Goal: Task Accomplishment & Management: Manage account settings

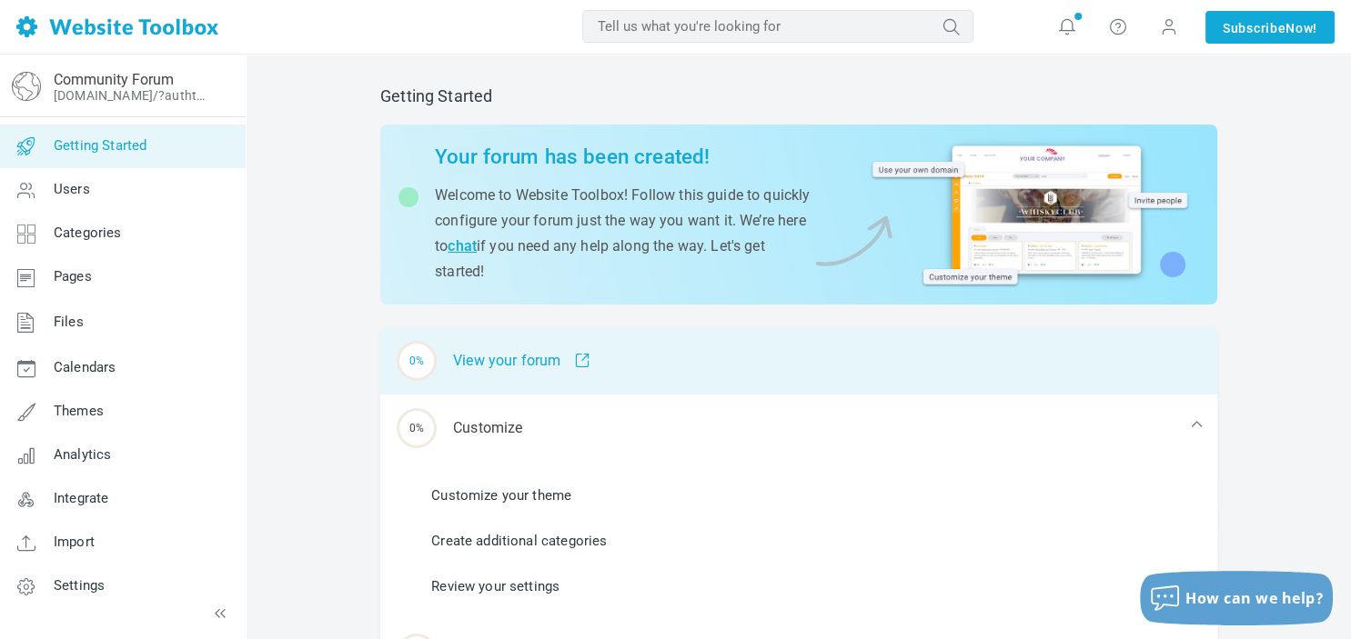
click at [542, 360] on div "0% View your forum" at bounding box center [798, 360] width 837 height 67
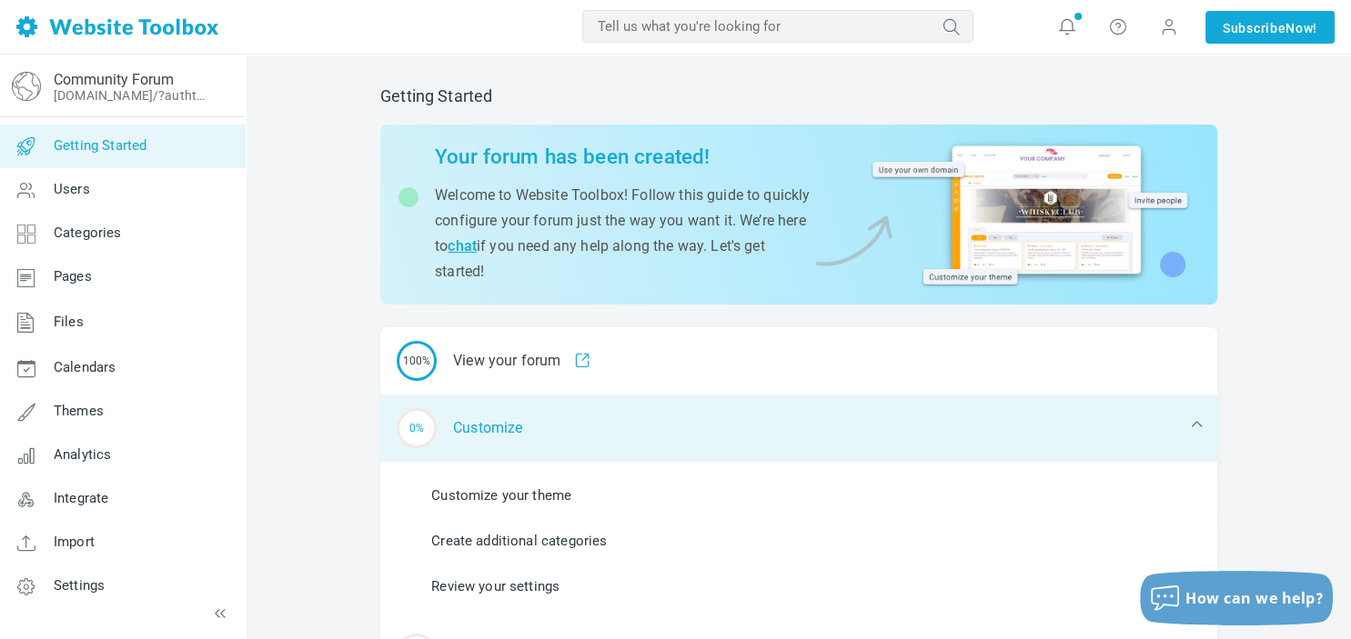
click at [477, 438] on div "0% Customize" at bounding box center [798, 428] width 837 height 67
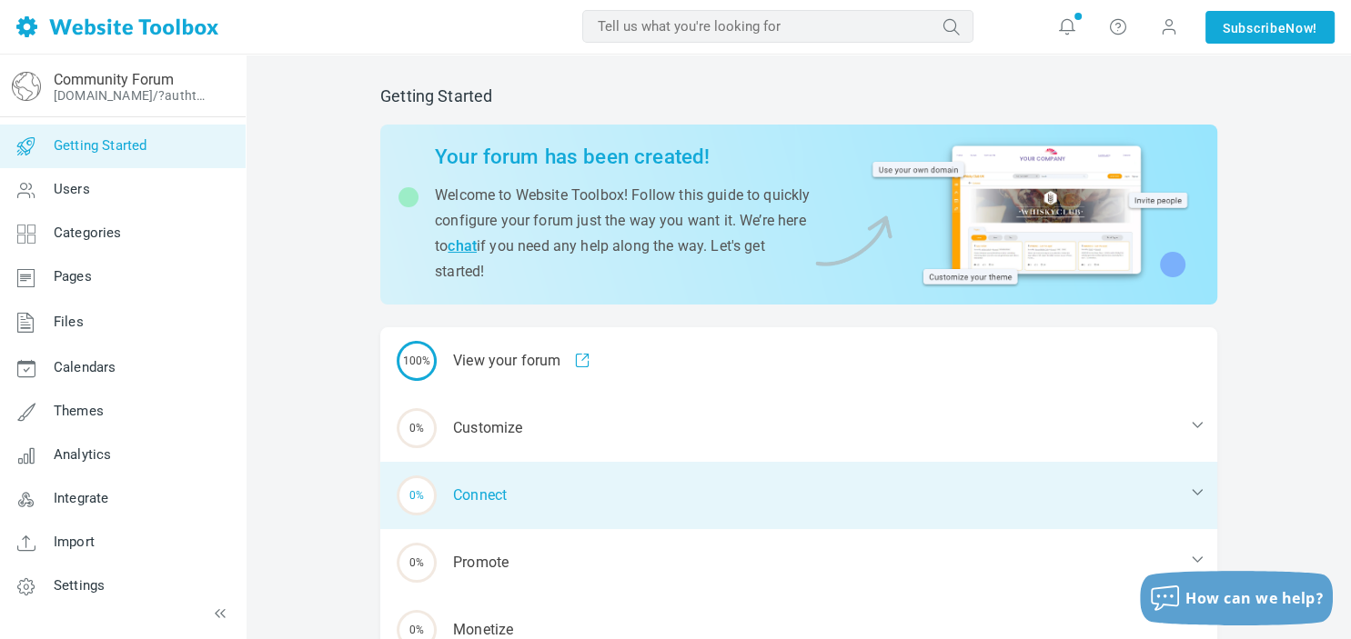
click at [478, 489] on div "0% Connect" at bounding box center [798, 495] width 837 height 67
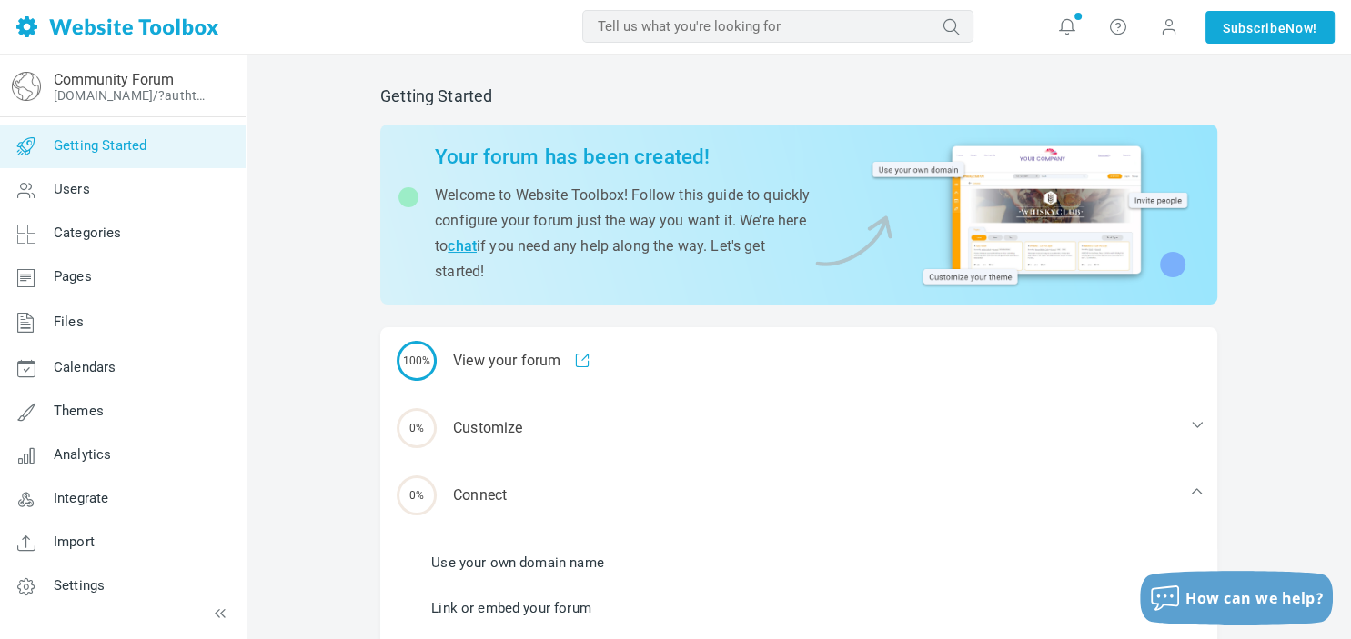
click at [532, 566] on link "Use your own domain name" at bounding box center [517, 563] width 173 height 20
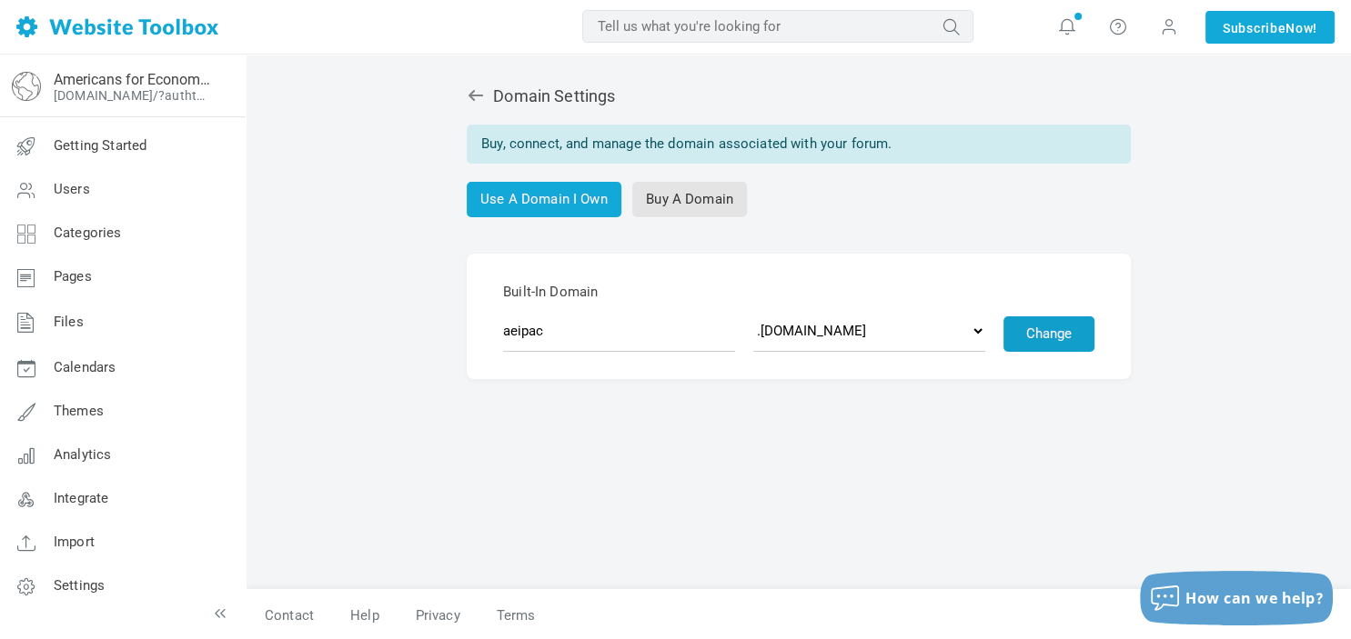
click at [1055, 326] on button "Change" at bounding box center [1048, 333] width 91 height 35
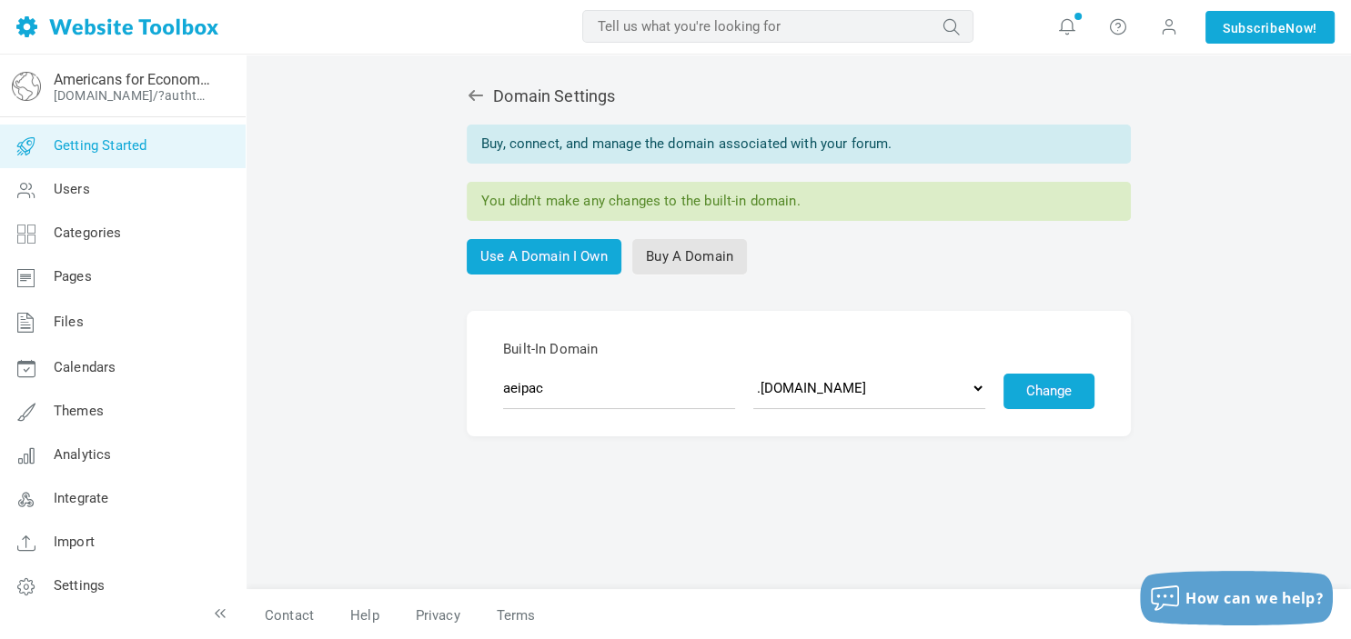
click at [138, 151] on span "Getting Started" at bounding box center [100, 145] width 93 height 16
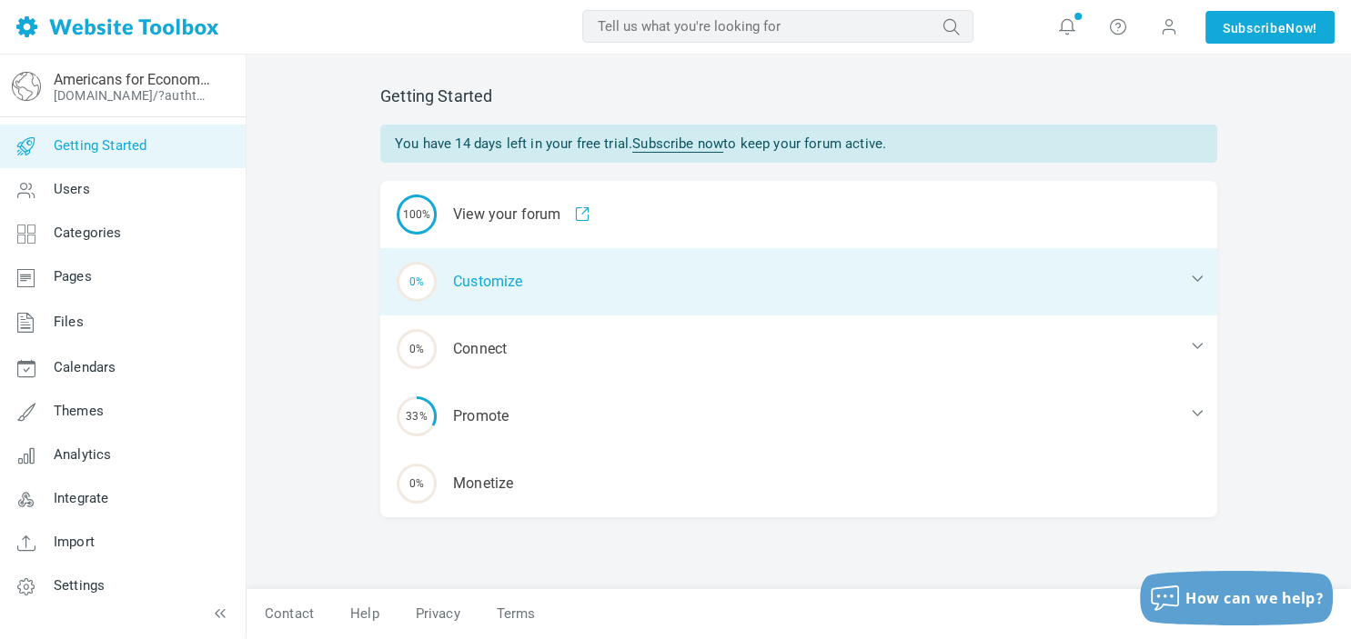
click at [503, 293] on div "0% Customize" at bounding box center [798, 281] width 837 height 67
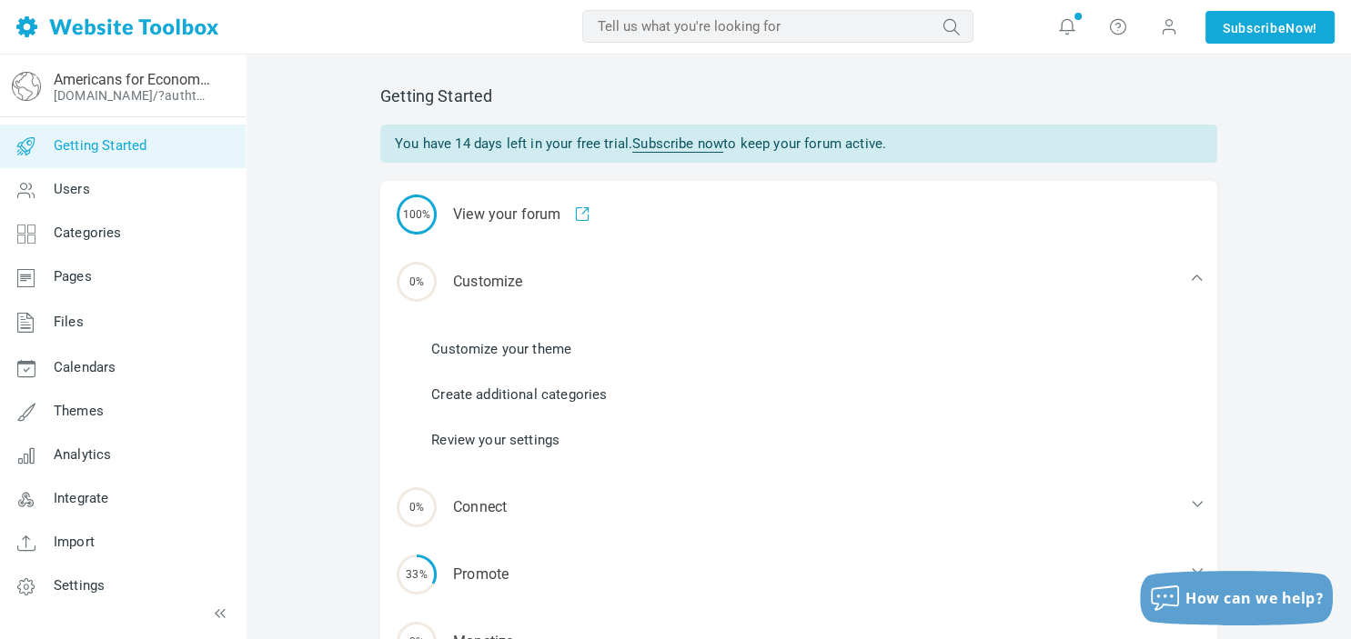
click at [507, 387] on link "Create additional categories" at bounding box center [519, 395] width 176 height 20
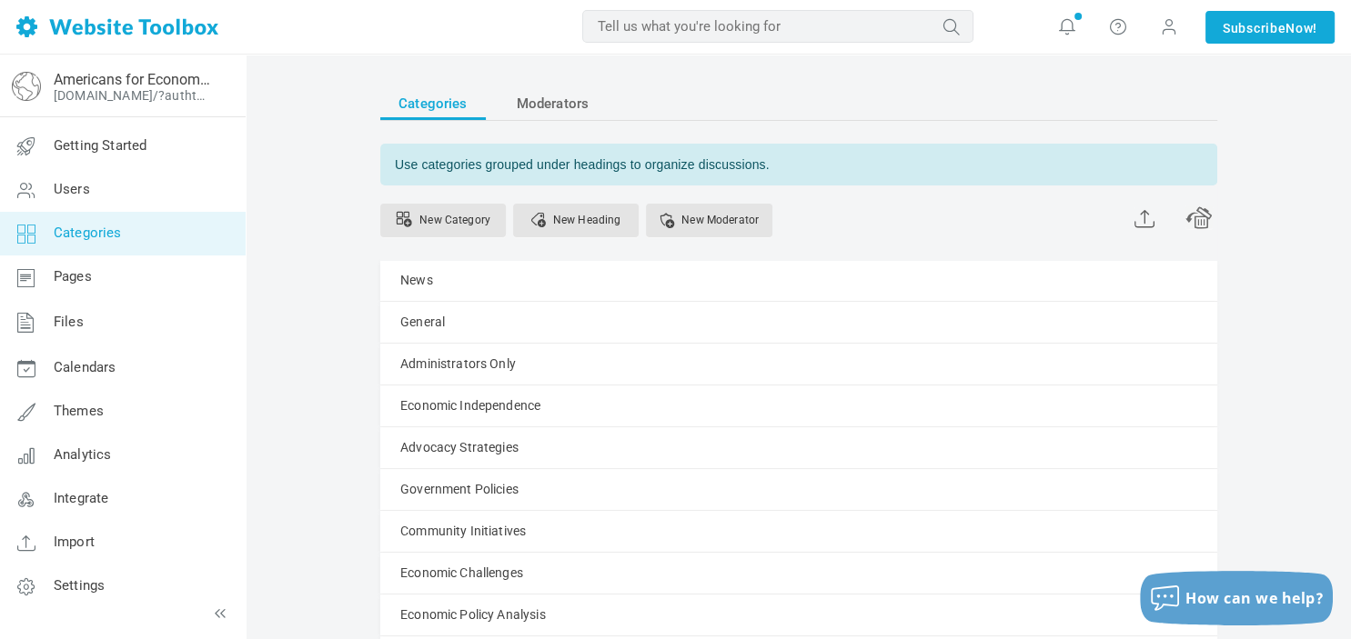
drag, startPoint x: 1339, startPoint y: 351, endPoint x: 1341, endPoint y: 459, distance: 108.2
click at [1341, 459] on html "Loading... MOST RELEVANT MOST RELEVANT Notifications Your custom AI-generated h…" at bounding box center [675, 319] width 1351 height 639
click at [527, 96] on span "Moderators" at bounding box center [553, 103] width 73 height 33
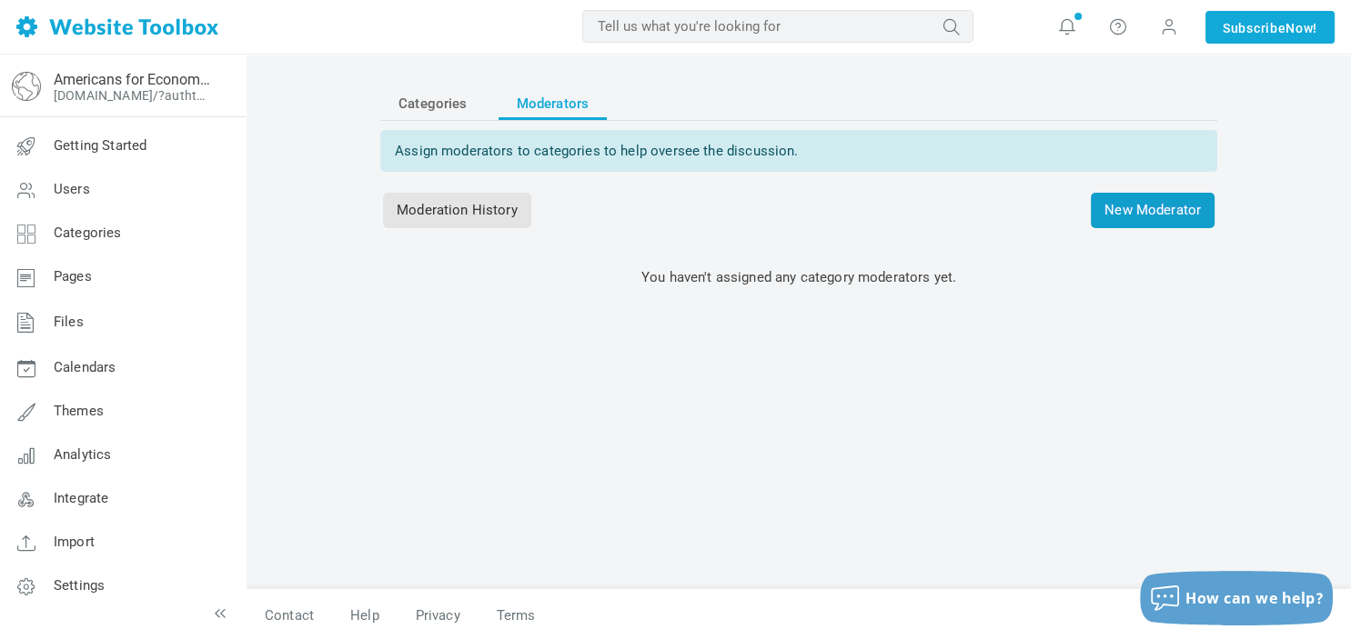
click at [1138, 216] on span "New Moderator" at bounding box center [1152, 210] width 124 height 35
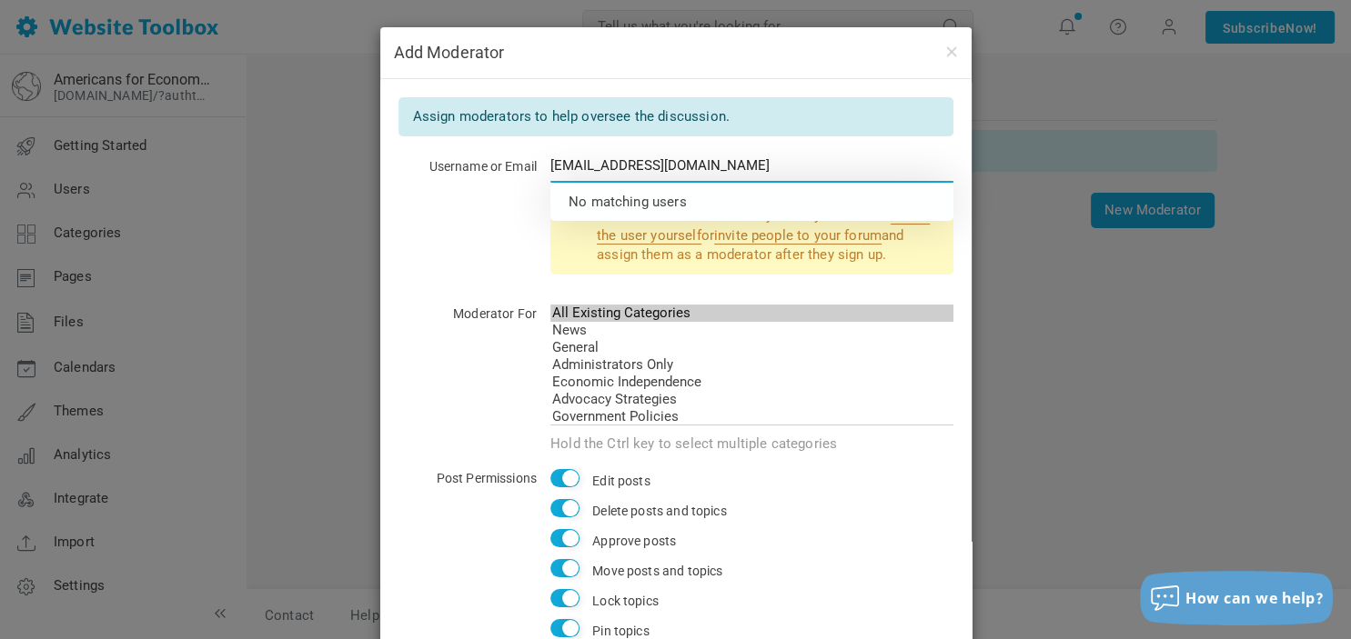
type input "[EMAIL_ADDRESS][DOMAIN_NAME]"
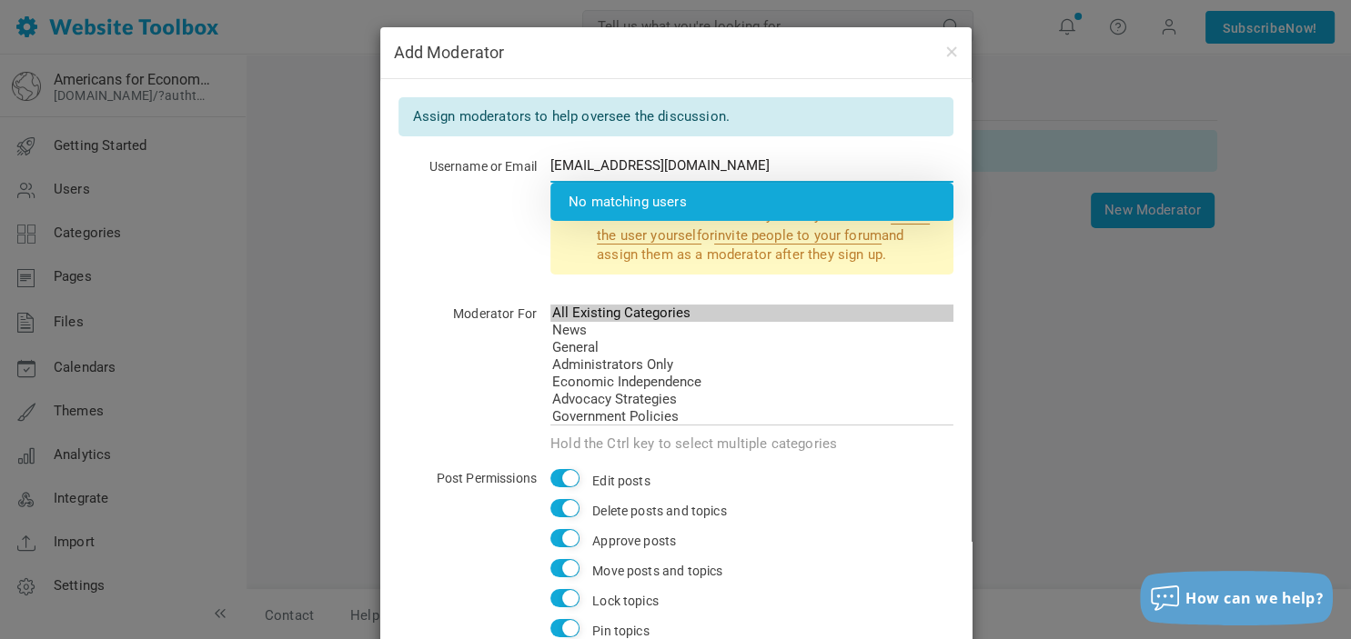
click at [710, 209] on li "No matching users" at bounding box center [751, 202] width 403 height 38
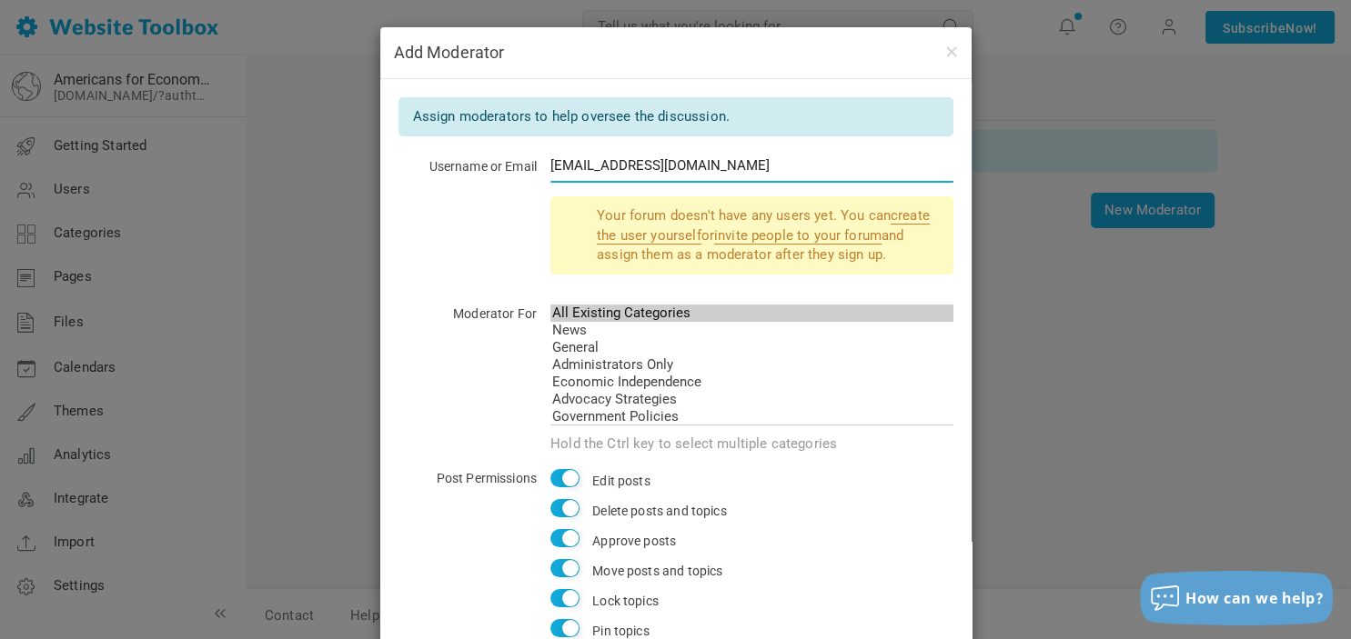
drag, startPoint x: 762, startPoint y: 162, endPoint x: 429, endPoint y: 136, distance: 333.9
click at [550, 148] on input "[EMAIL_ADDRESS][DOMAIN_NAME]" at bounding box center [751, 165] width 403 height 35
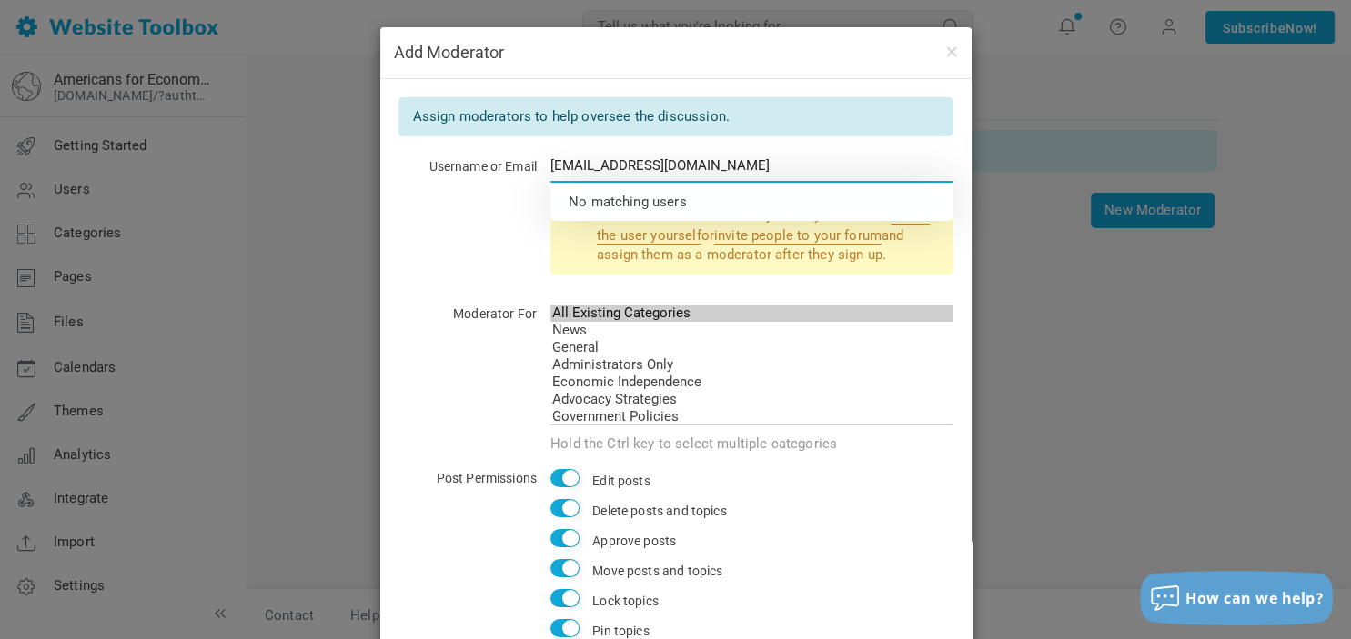
type input "[EMAIL_ADDRESS][DOMAIN_NAME]"
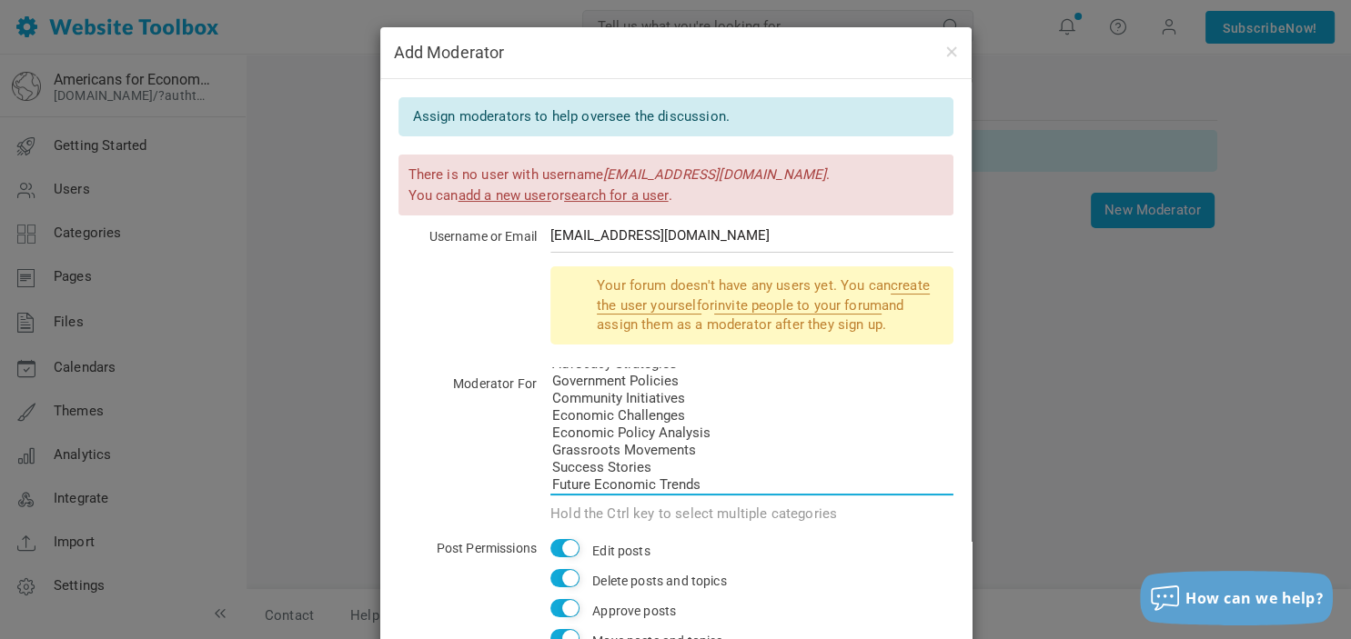
scroll to position [111, 0]
click at [483, 189] on link "add a new user" at bounding box center [504, 195] width 93 height 16
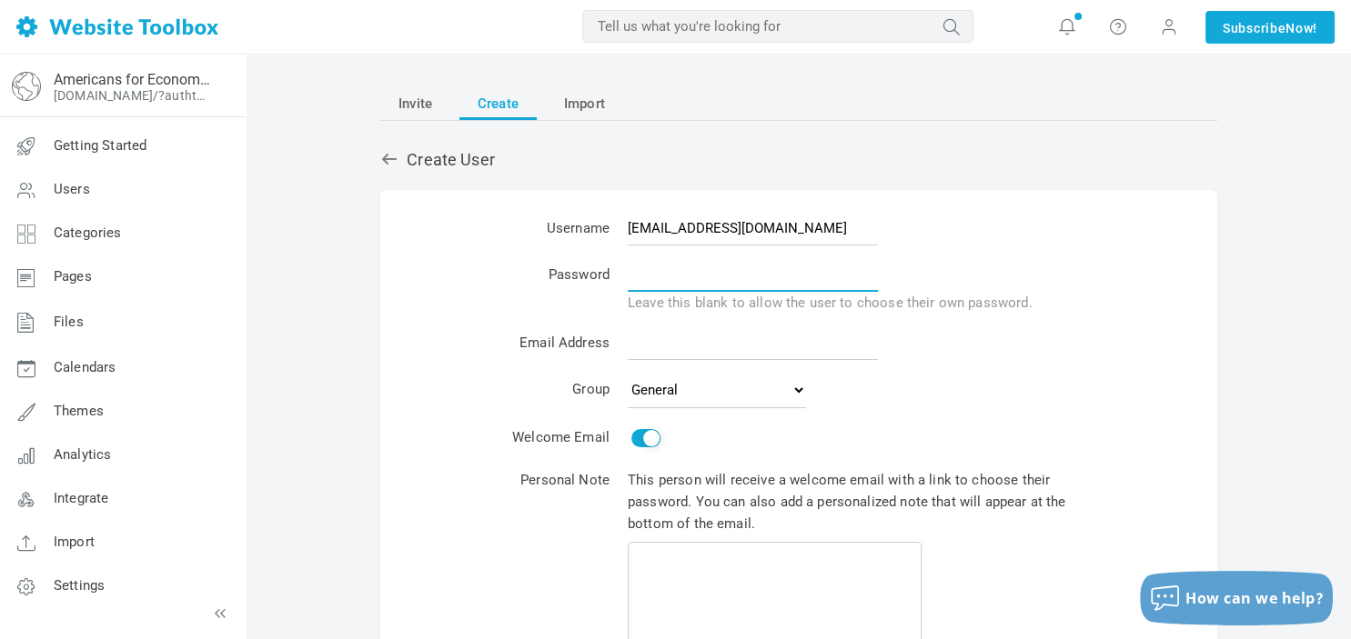
click at [660, 275] on input "text" at bounding box center [753, 274] width 250 height 35
type input "Indigomoon69"
click at [678, 340] on input "email" at bounding box center [753, 343] width 250 height 35
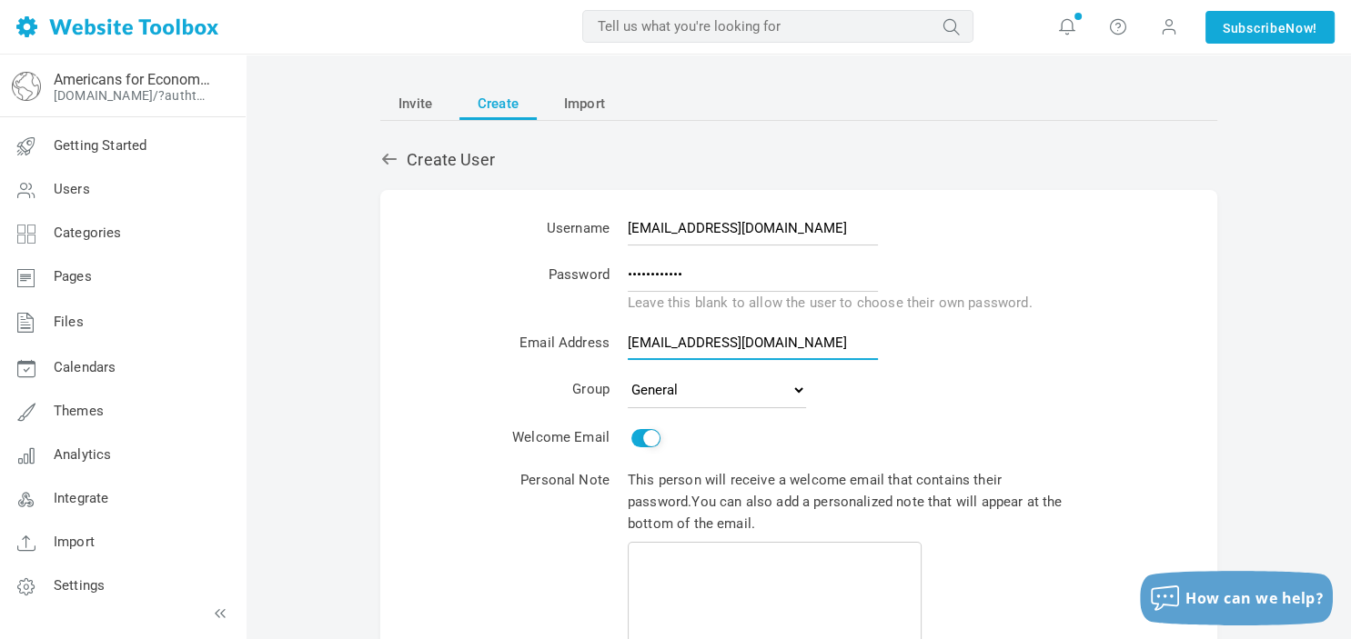
type input "indigomoon1986@gmail.com"
drag, startPoint x: 820, startPoint y: 224, endPoint x: 522, endPoint y: 205, distance: 298.9
click at [628, 211] on input "indigomoon1986@gmail.com" at bounding box center [753, 228] width 250 height 35
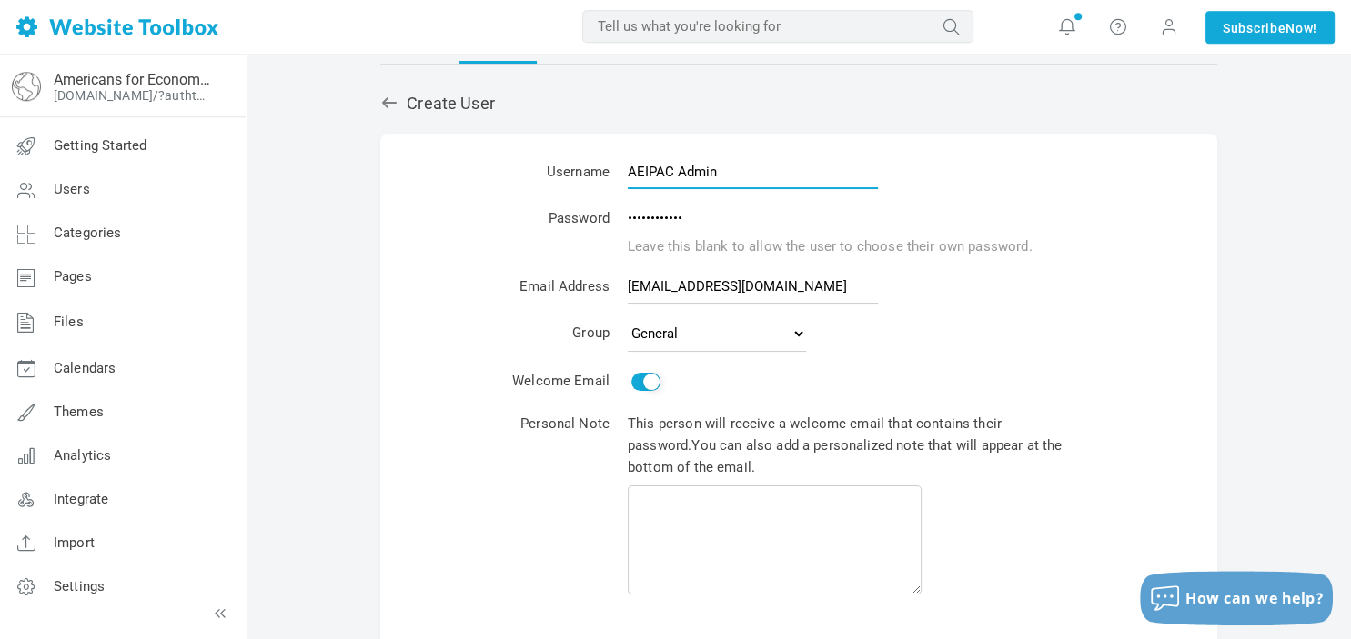
scroll to position [79, 0]
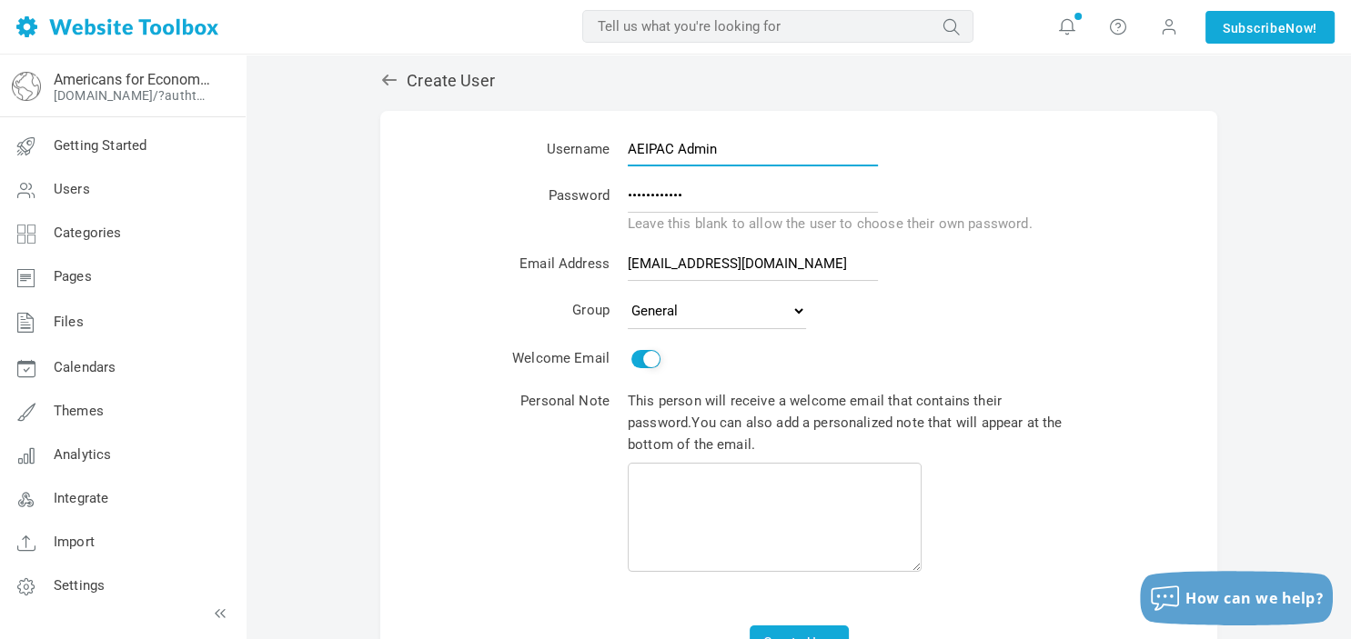
type input "AEIPAC Admin"
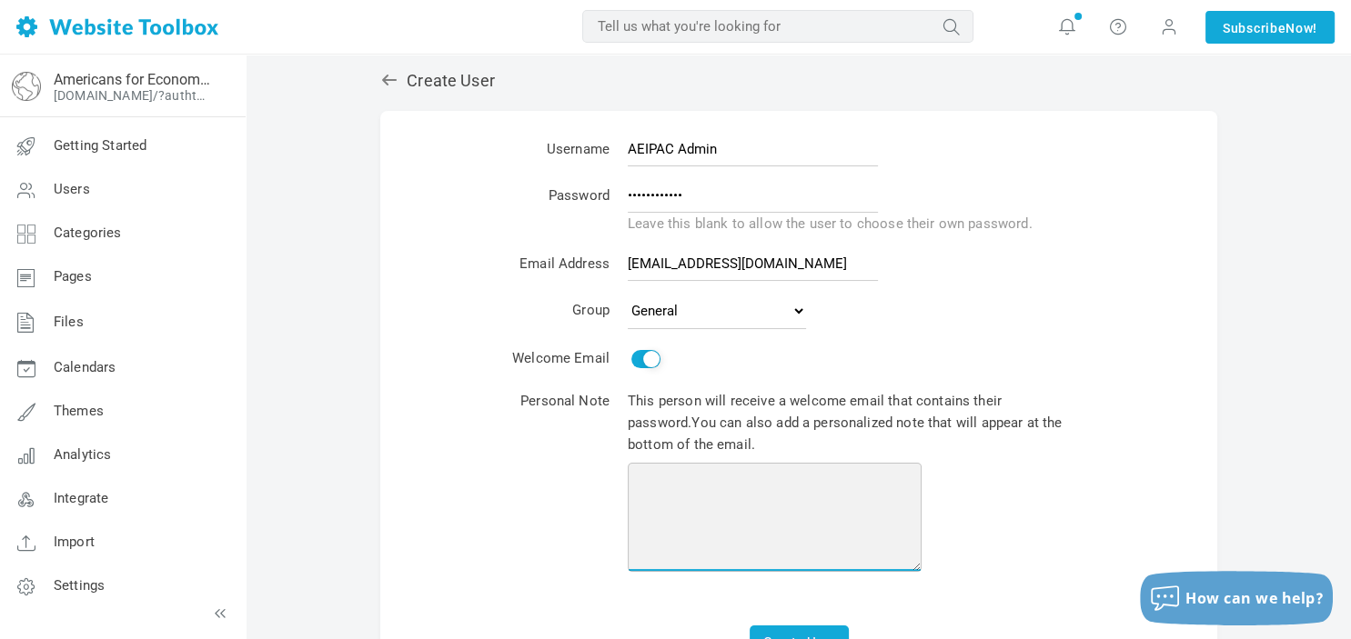
click at [787, 484] on textarea at bounding box center [775, 517] width 294 height 109
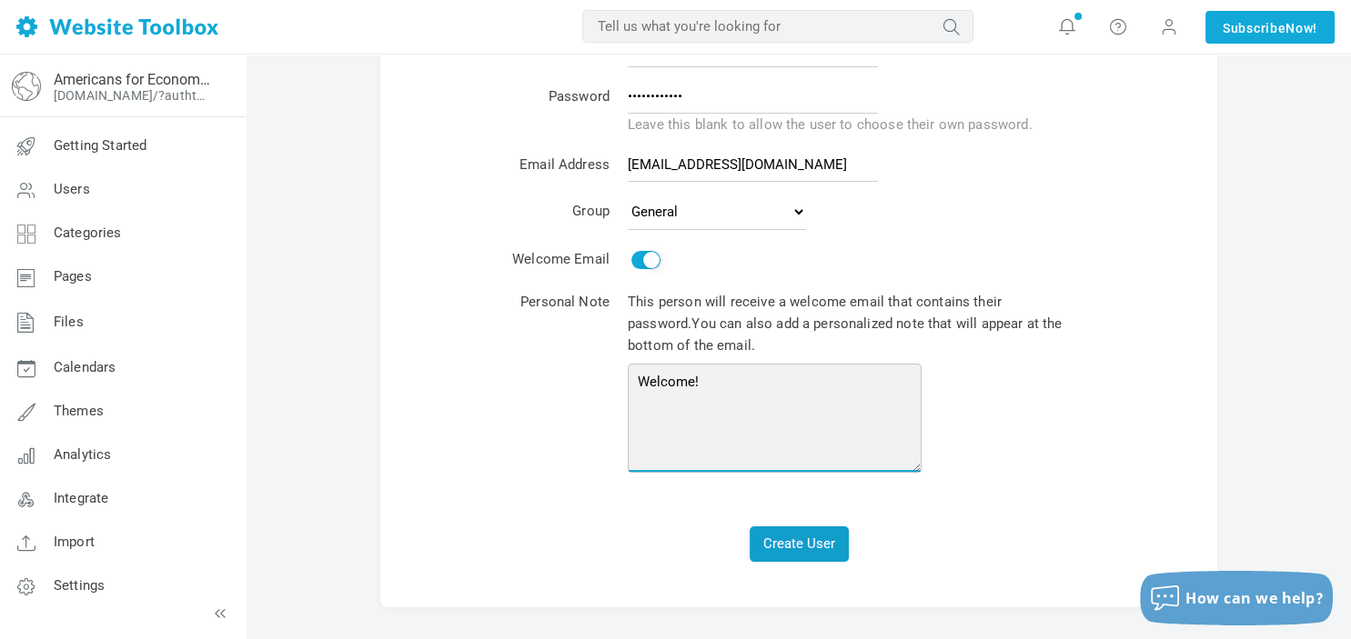
type textarea "Welcome!"
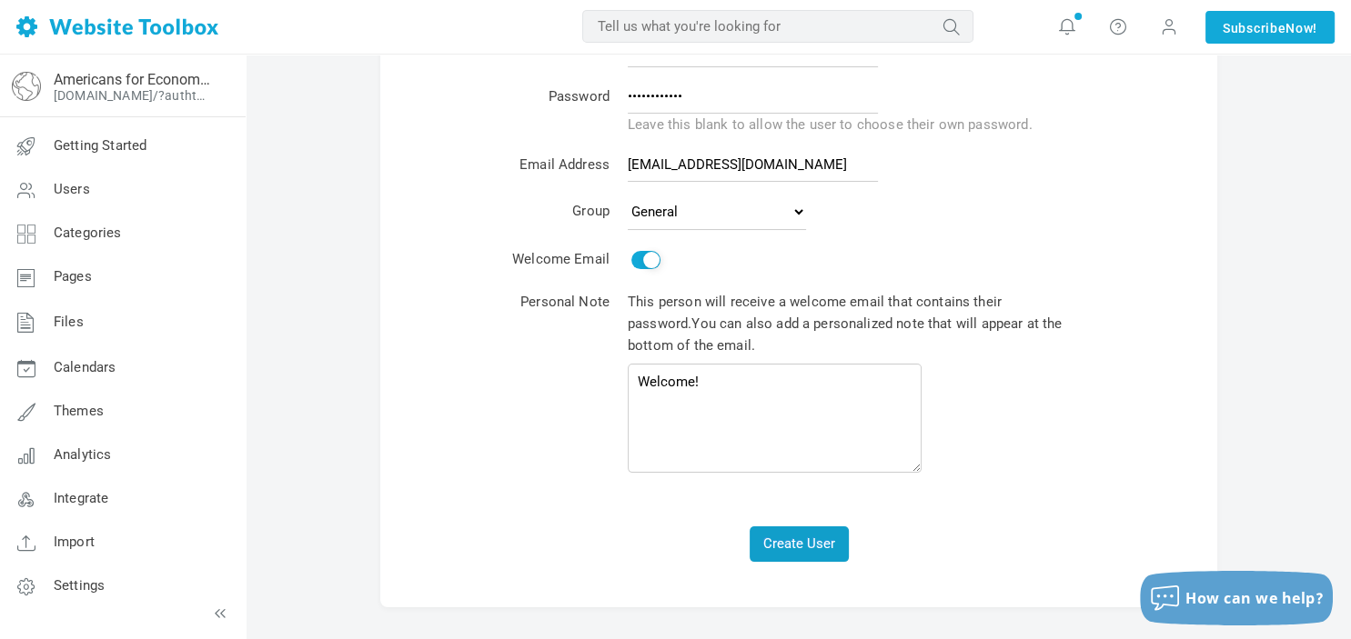
click at [802, 542] on button "Create User" at bounding box center [798, 544] width 99 height 35
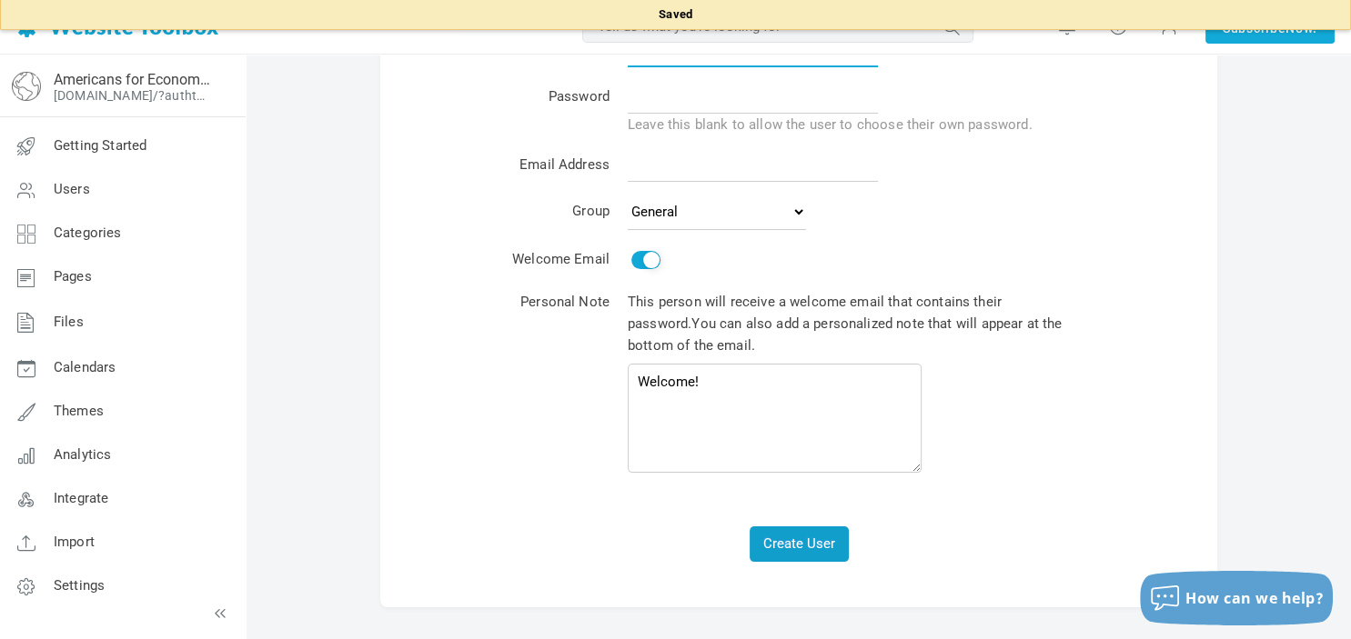
scroll to position [0, 0]
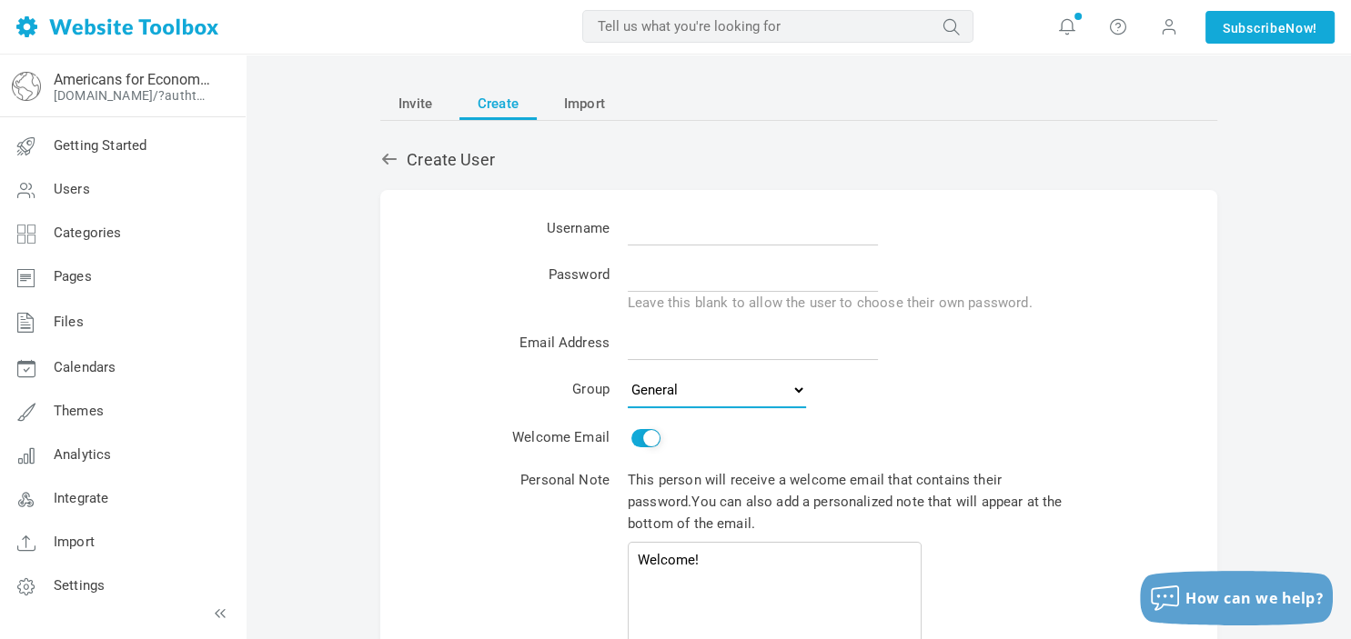
click option "General" at bounding box center [0, 0] width 0 height 0
click at [659, 227] on input "text" at bounding box center [753, 228] width 250 height 35
type input "[PERSON_NAME]"
click at [709, 278] on input "text" at bounding box center [753, 274] width 250 height 35
type input "Indigomoon69"
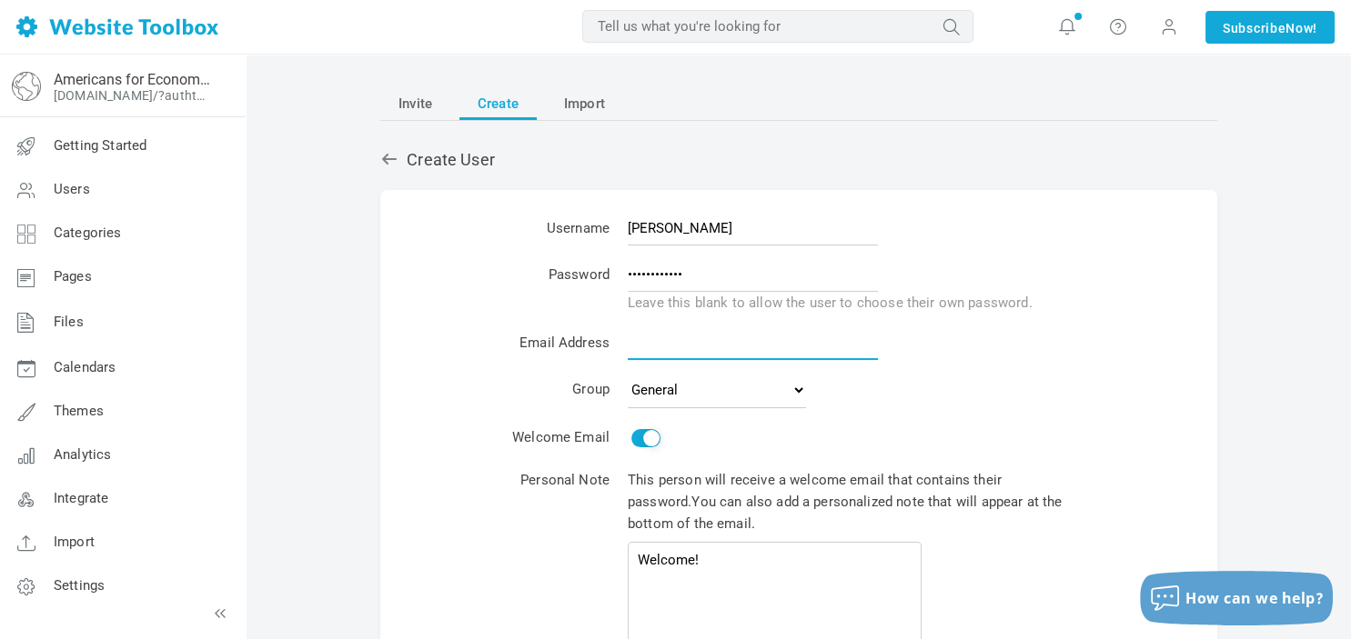
click at [717, 341] on input "email" at bounding box center [753, 343] width 250 height 35
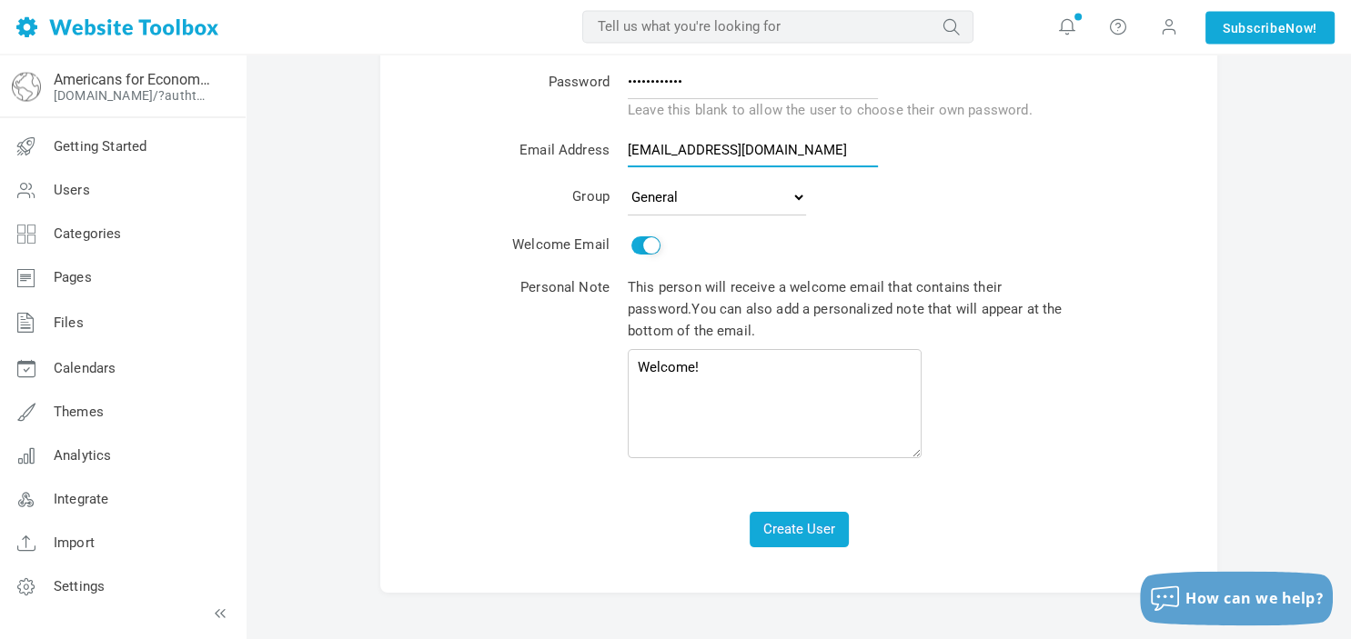
scroll to position [216, 0]
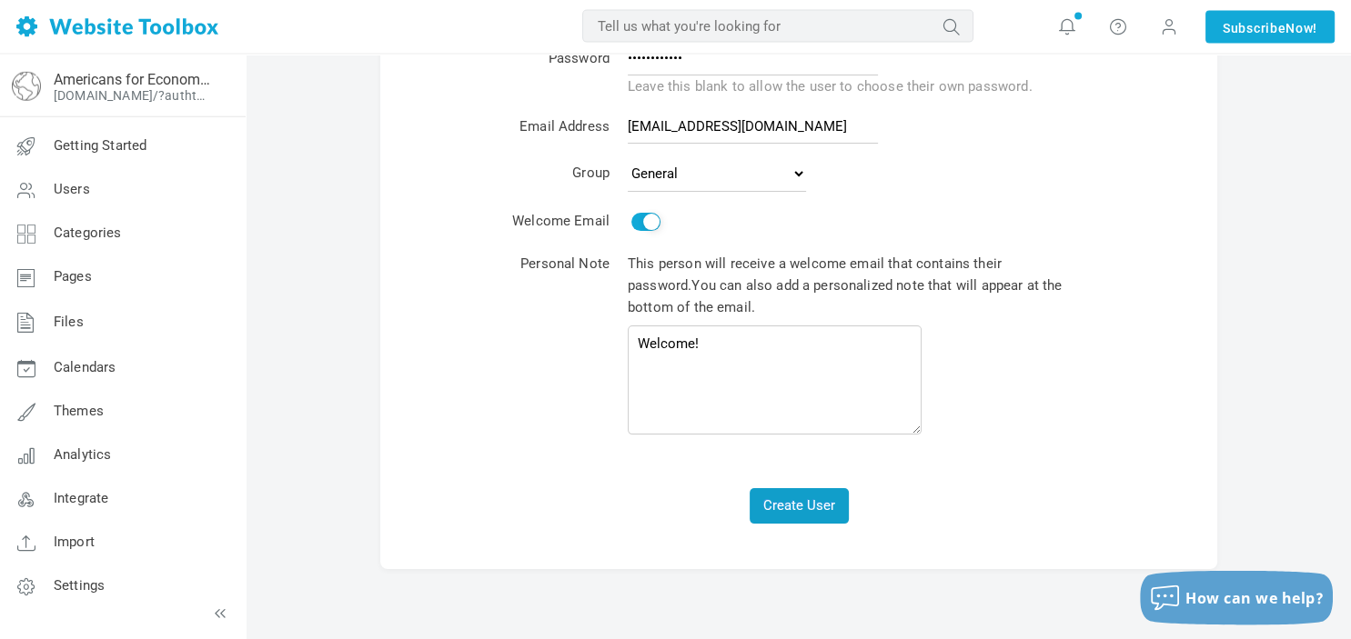
click at [814, 517] on button "Create User" at bounding box center [798, 505] width 99 height 35
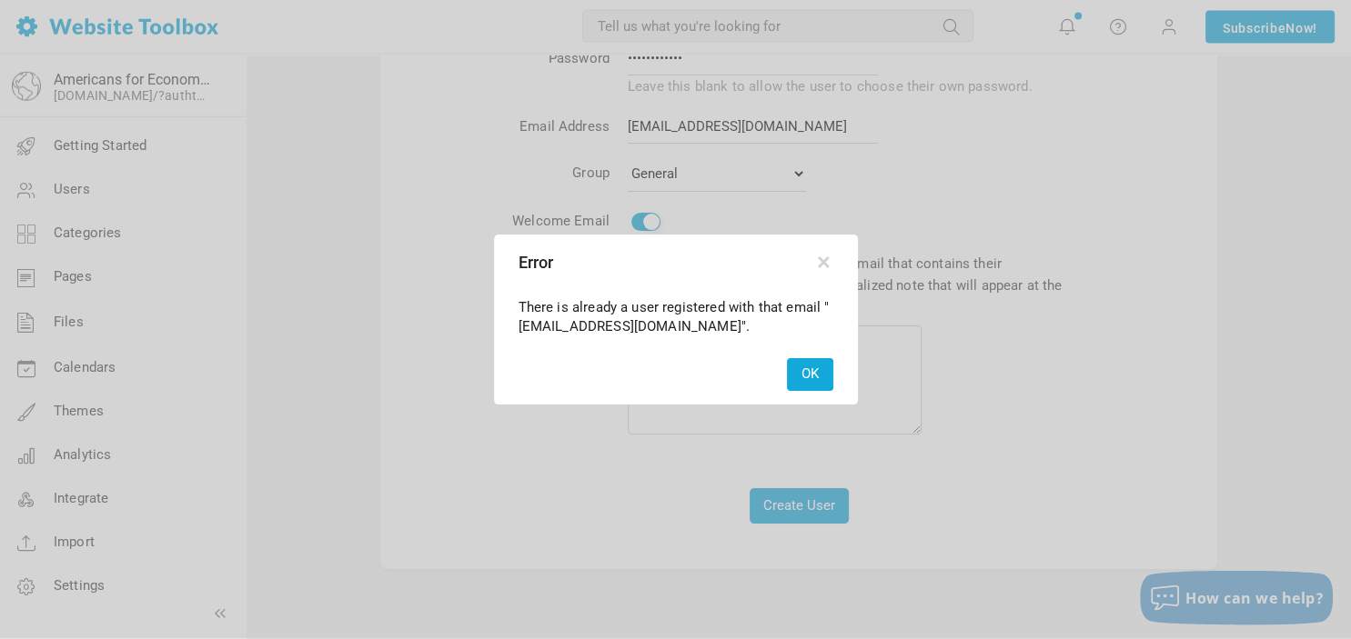
click at [811, 365] on button "OK" at bounding box center [810, 374] width 46 height 32
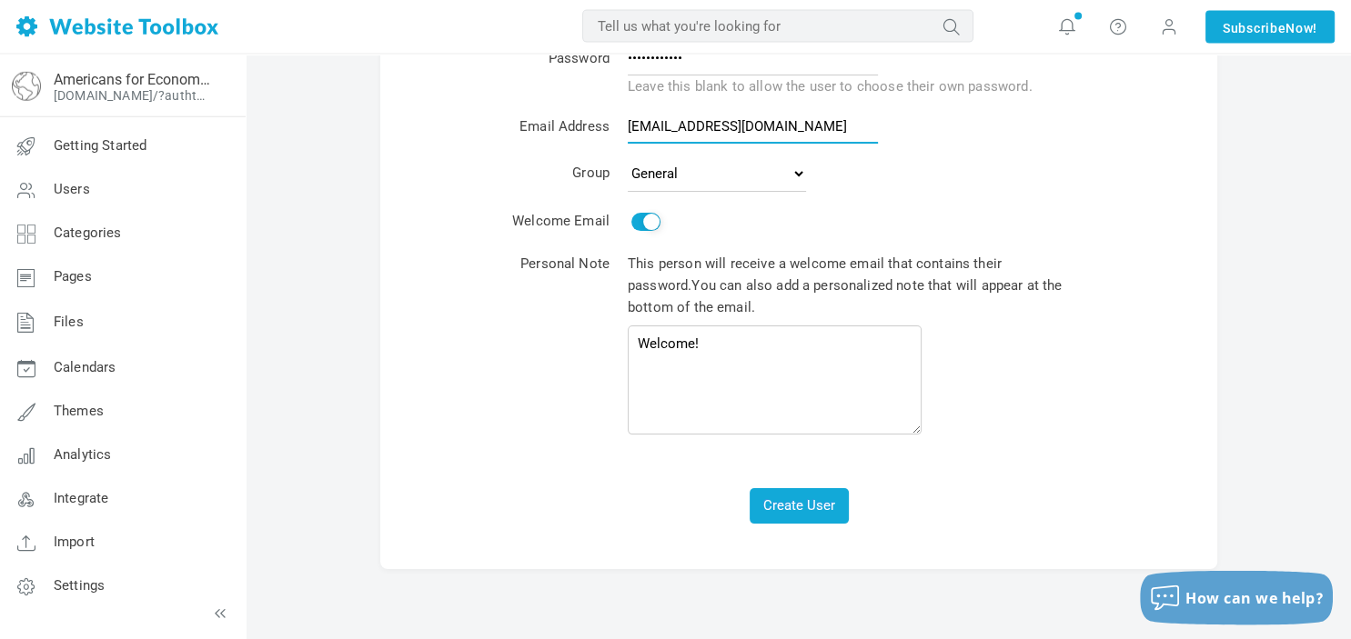
drag, startPoint x: 804, startPoint y: 127, endPoint x: 576, endPoint y: 111, distance: 228.9
click at [628, 111] on input "indigomoon1986@gmail.com" at bounding box center [753, 126] width 250 height 35
type input "steve@monarchliterary.com"
click at [794, 509] on button "Create User" at bounding box center [798, 505] width 99 height 35
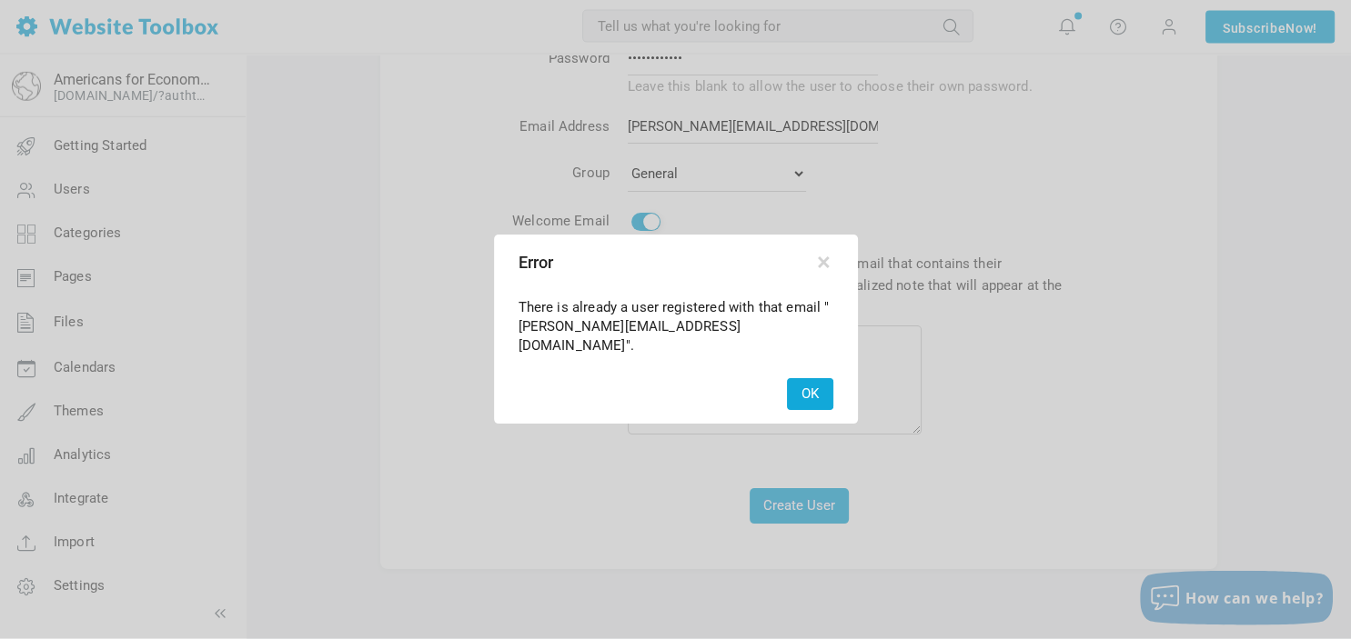
click at [810, 378] on button "OK" at bounding box center [810, 394] width 46 height 32
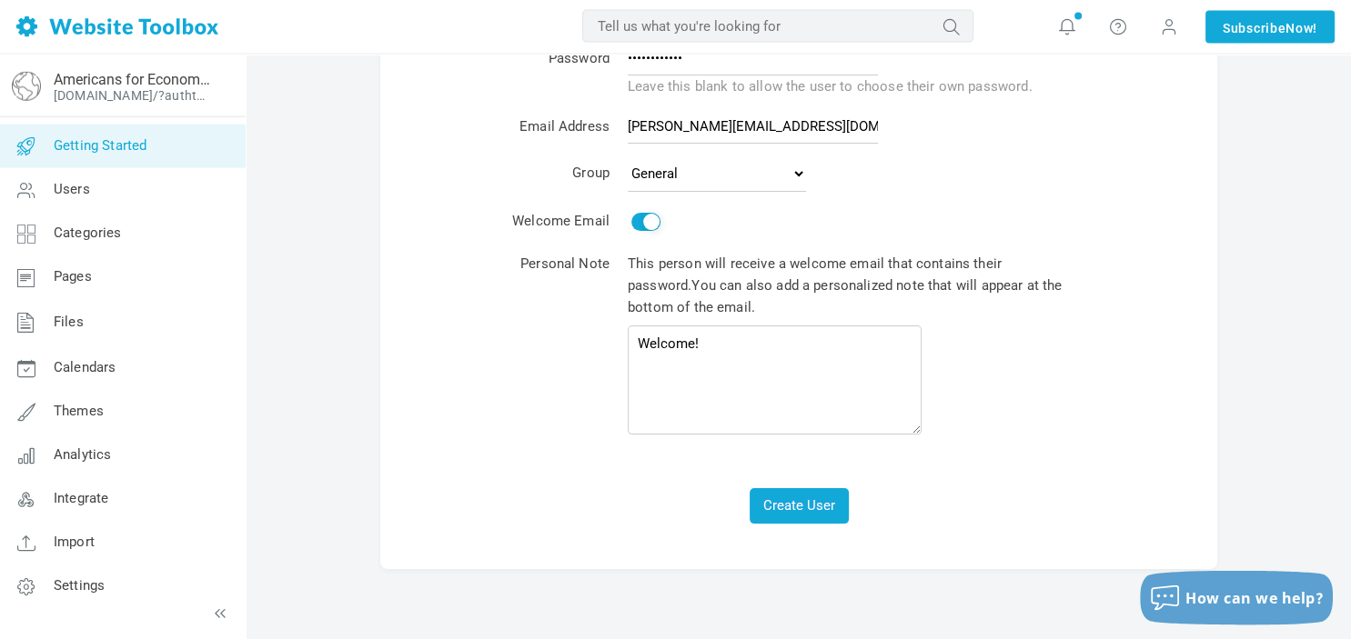
click at [129, 153] on span "Getting Started" at bounding box center [100, 145] width 93 height 16
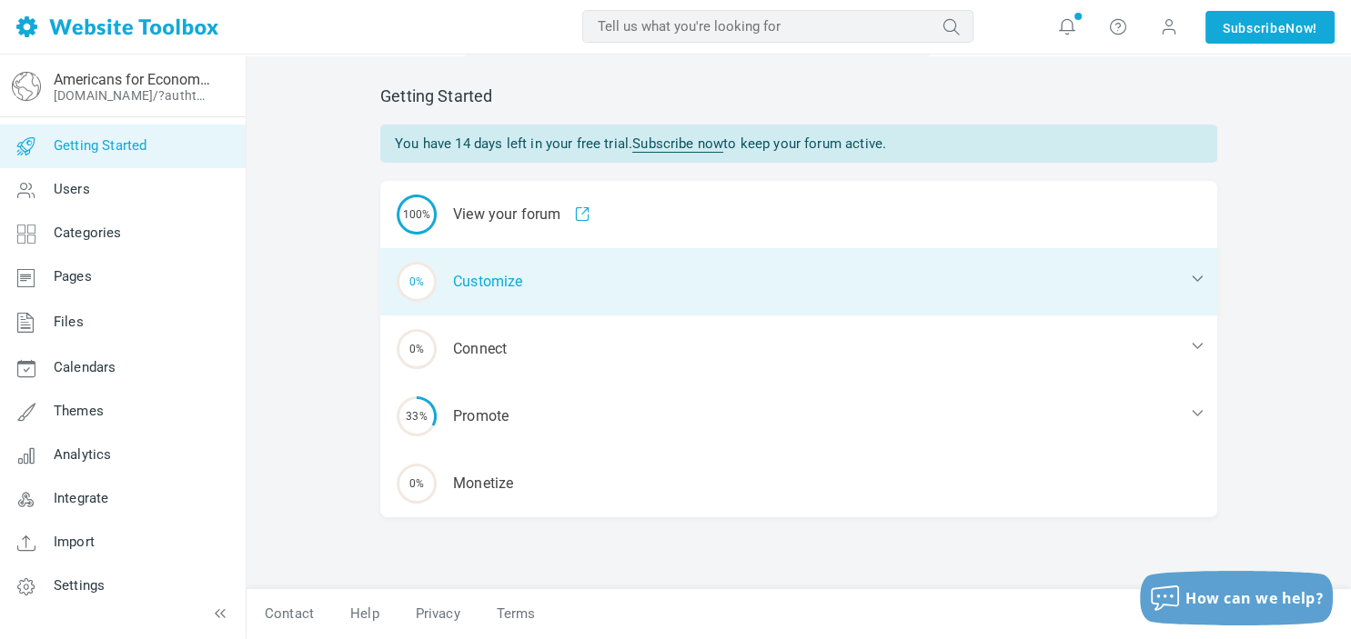
click at [517, 292] on div "0% Customize" at bounding box center [798, 281] width 837 height 67
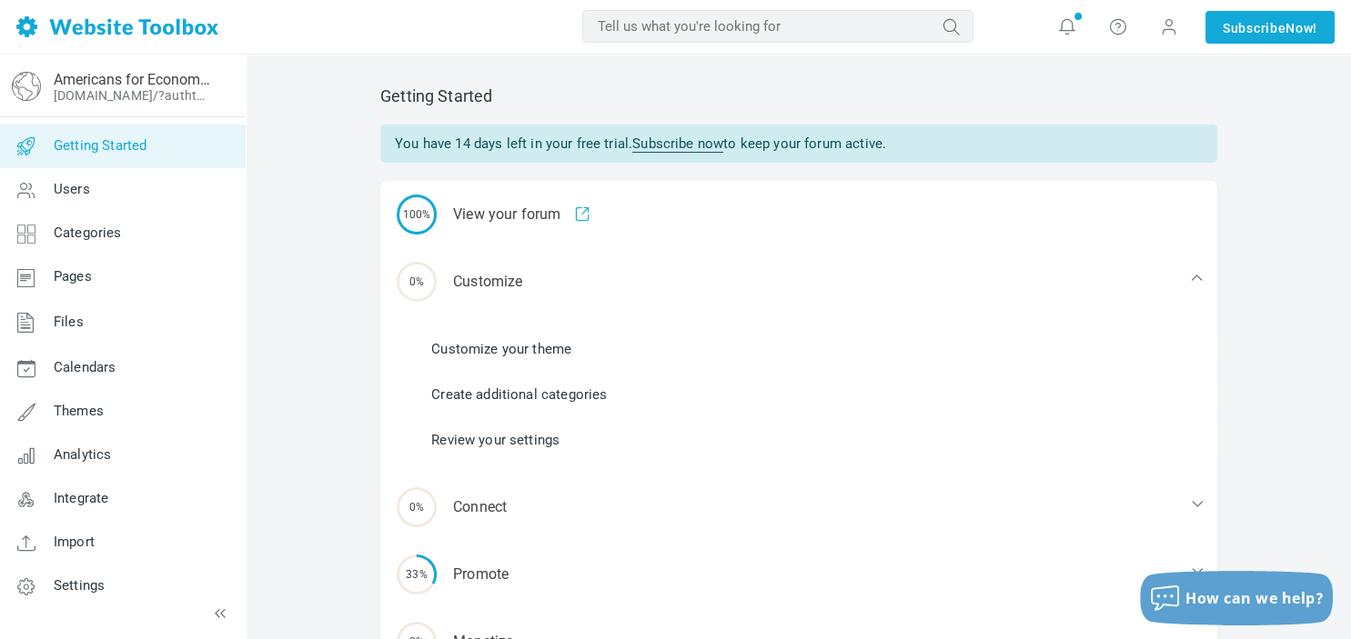
click at [518, 344] on link "Customize your theme" at bounding box center [501, 349] width 140 height 20
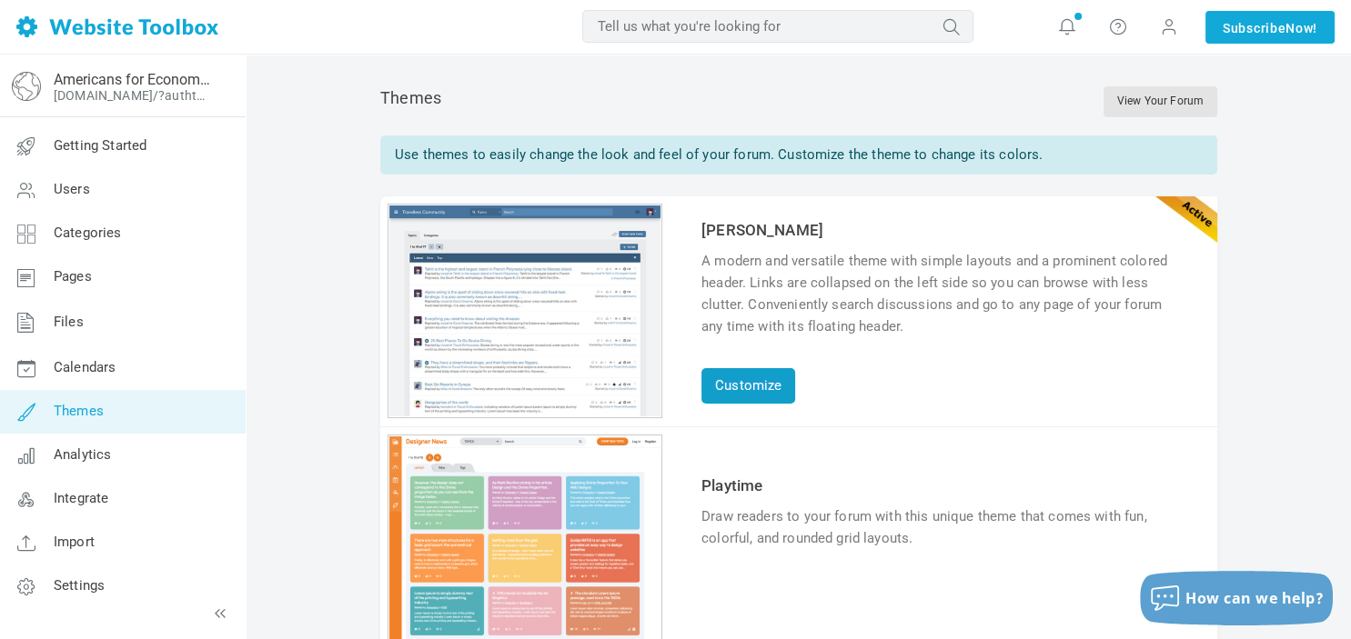
click at [763, 382] on link "Customize" at bounding box center [748, 385] width 94 height 35
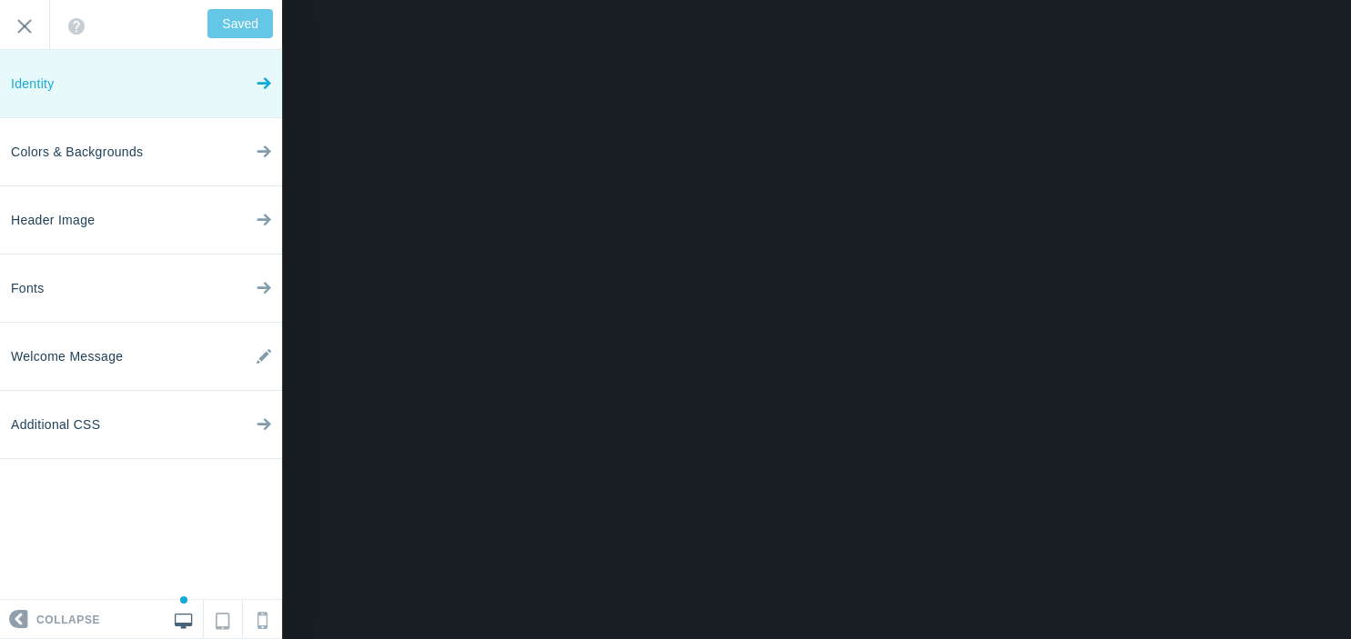
click at [155, 92] on link "Identity" at bounding box center [141, 84] width 282 height 68
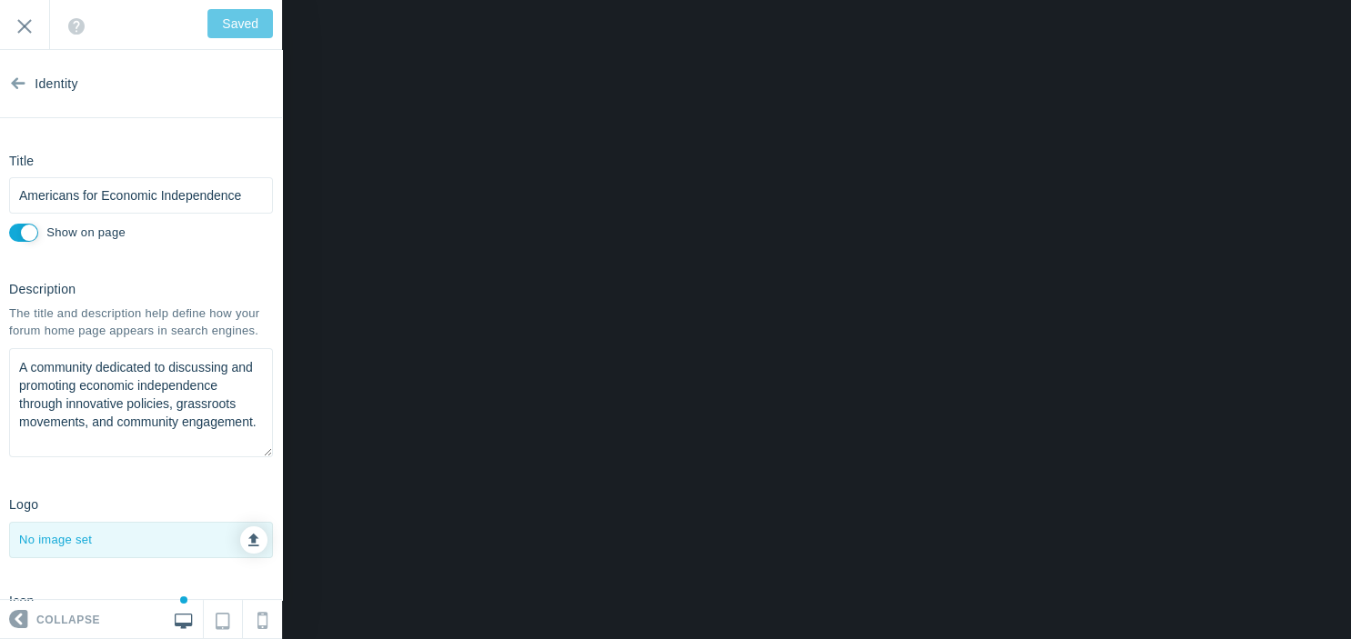
click at [256, 536] on icon at bounding box center [253, 537] width 11 height 13
type input "C:\fakepath\AJE Logo 1.png"
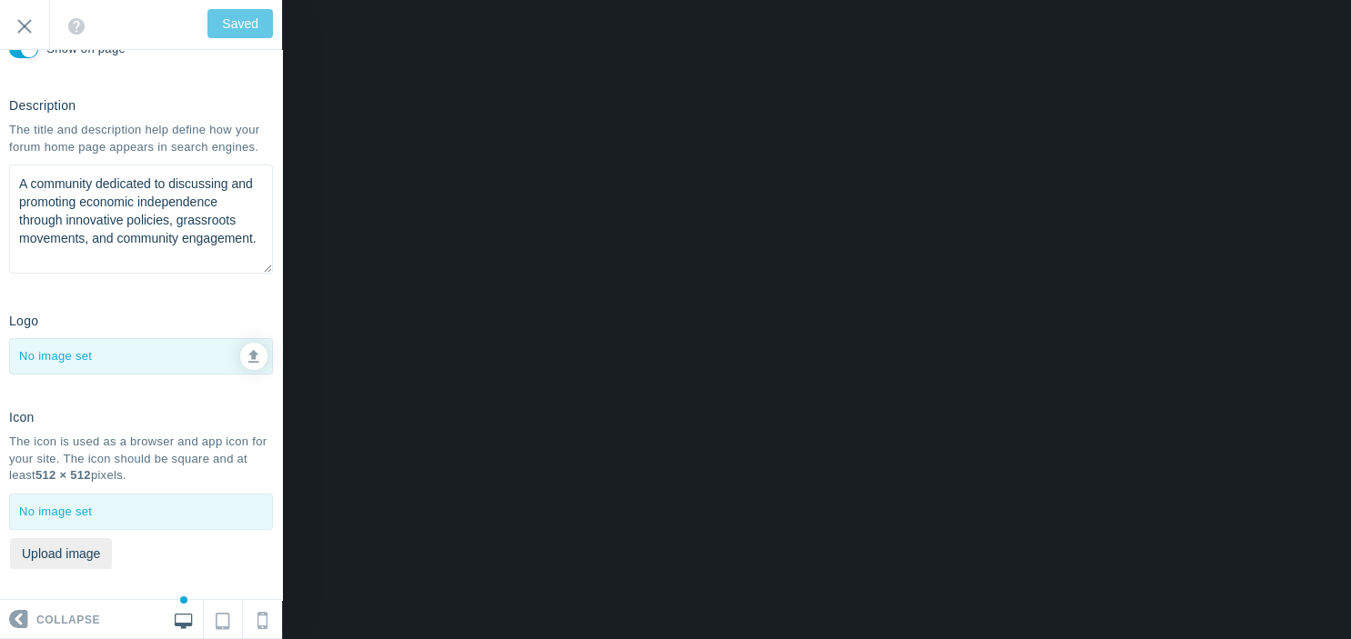
scroll to position [185, 0]
click at [92, 543] on button "Upload image" at bounding box center [61, 552] width 102 height 31
type input "C:\fakepath\AJE Logo 1.png"
click at [24, 14] on input "Exit" at bounding box center [24, 25] width 49 height 50
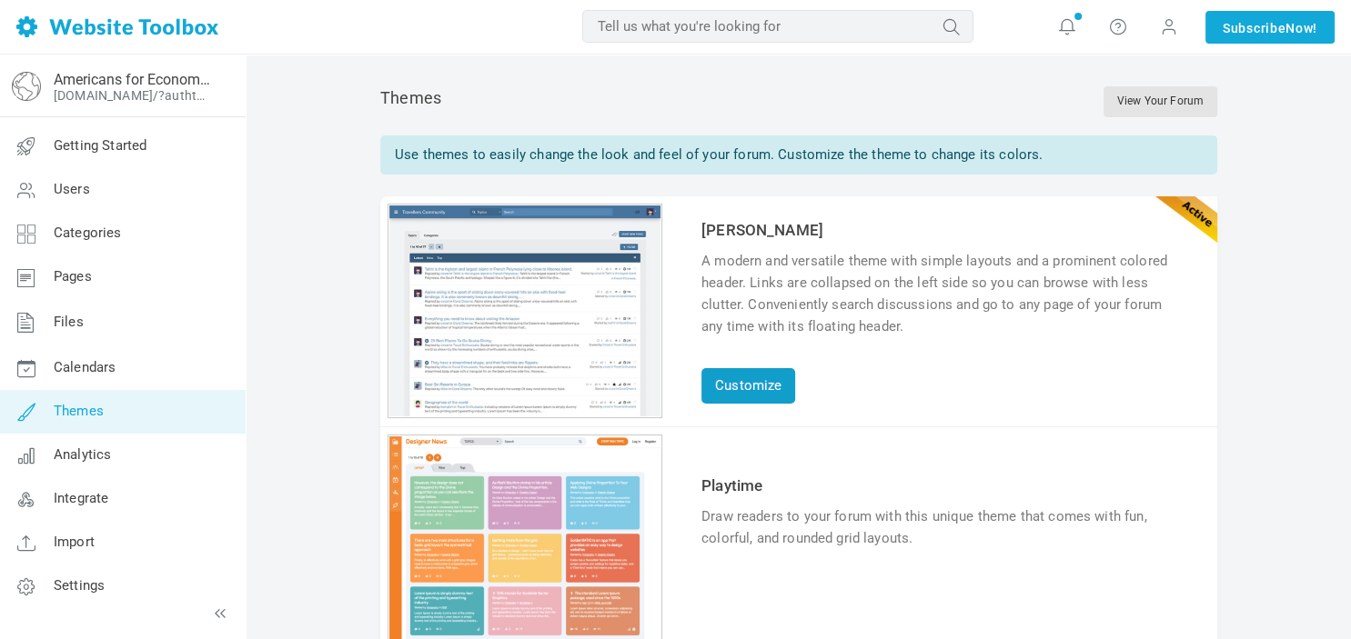
click at [769, 392] on link "Customize" at bounding box center [748, 385] width 94 height 35
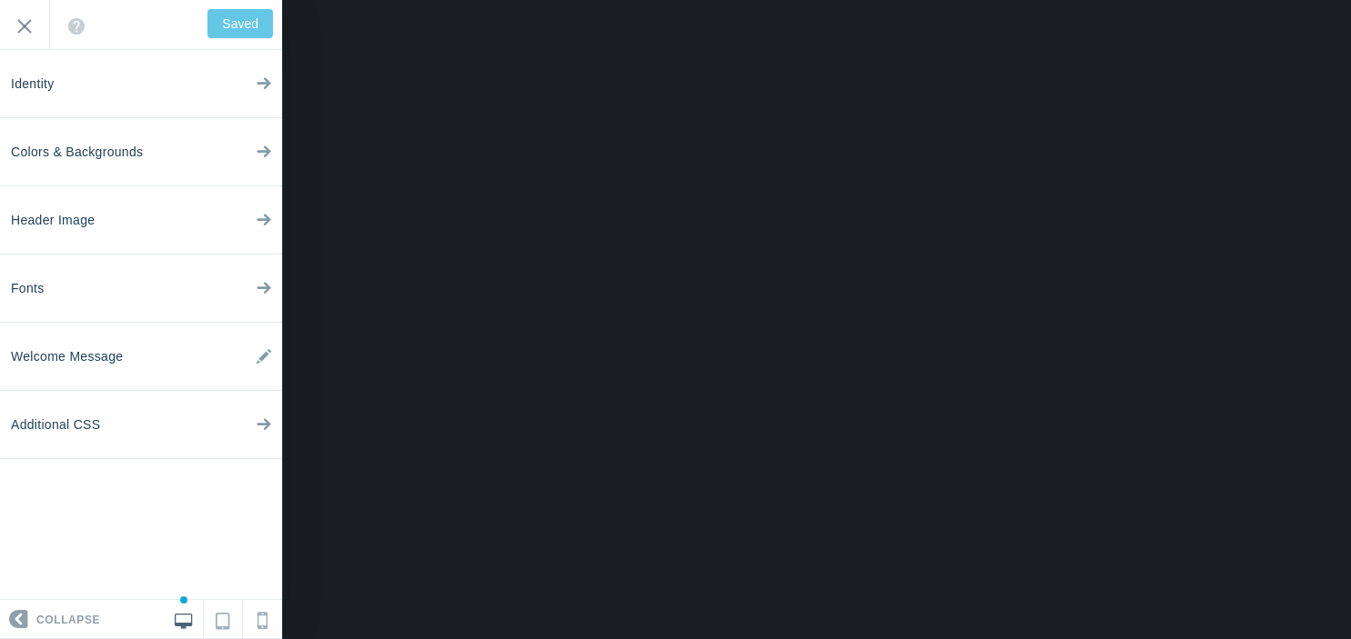
click at [227, 30] on div "Welcome to your new forum! We've taken the liberty of creating some initial cat…" at bounding box center [141, 25] width 282 height 50
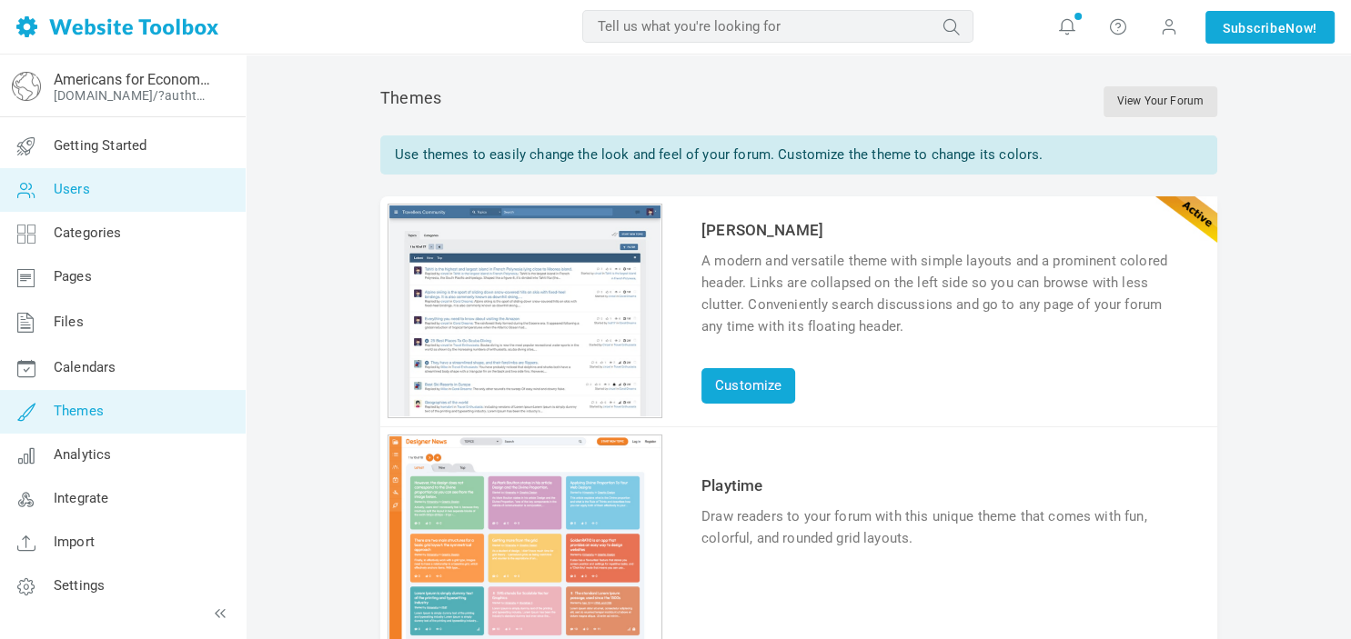
click at [71, 176] on link "Users" at bounding box center [122, 190] width 246 height 44
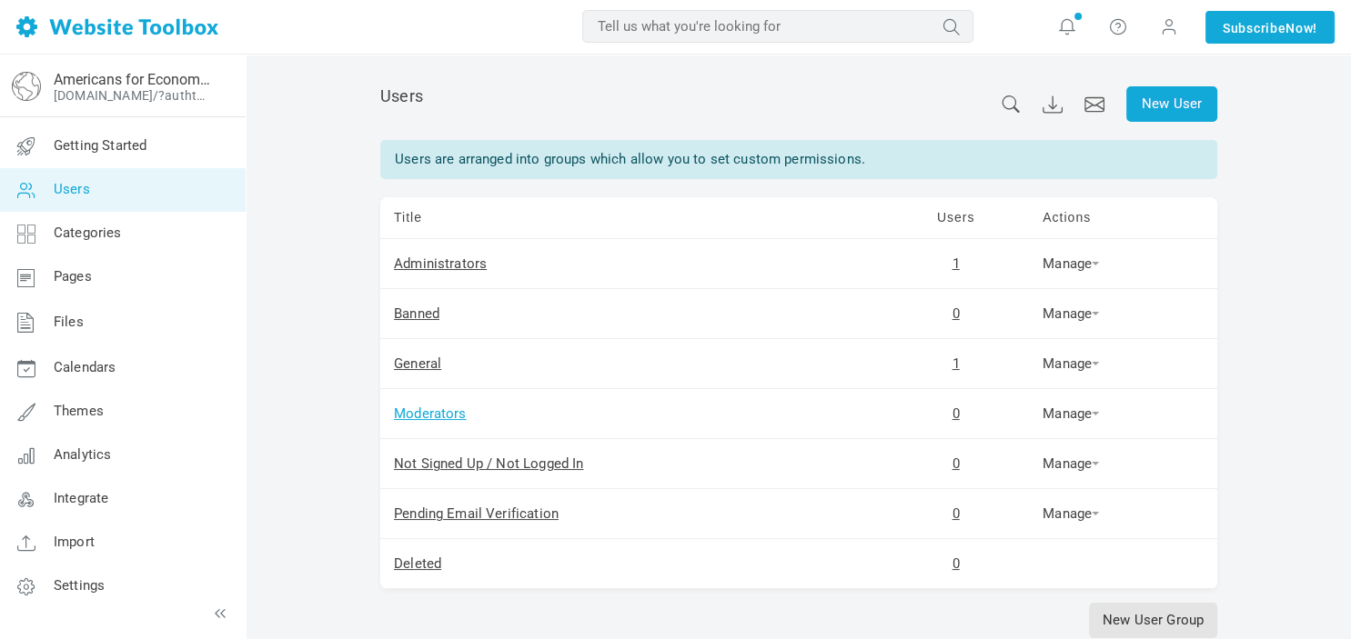
click at [427, 416] on link "Moderators" at bounding box center [430, 414] width 73 height 16
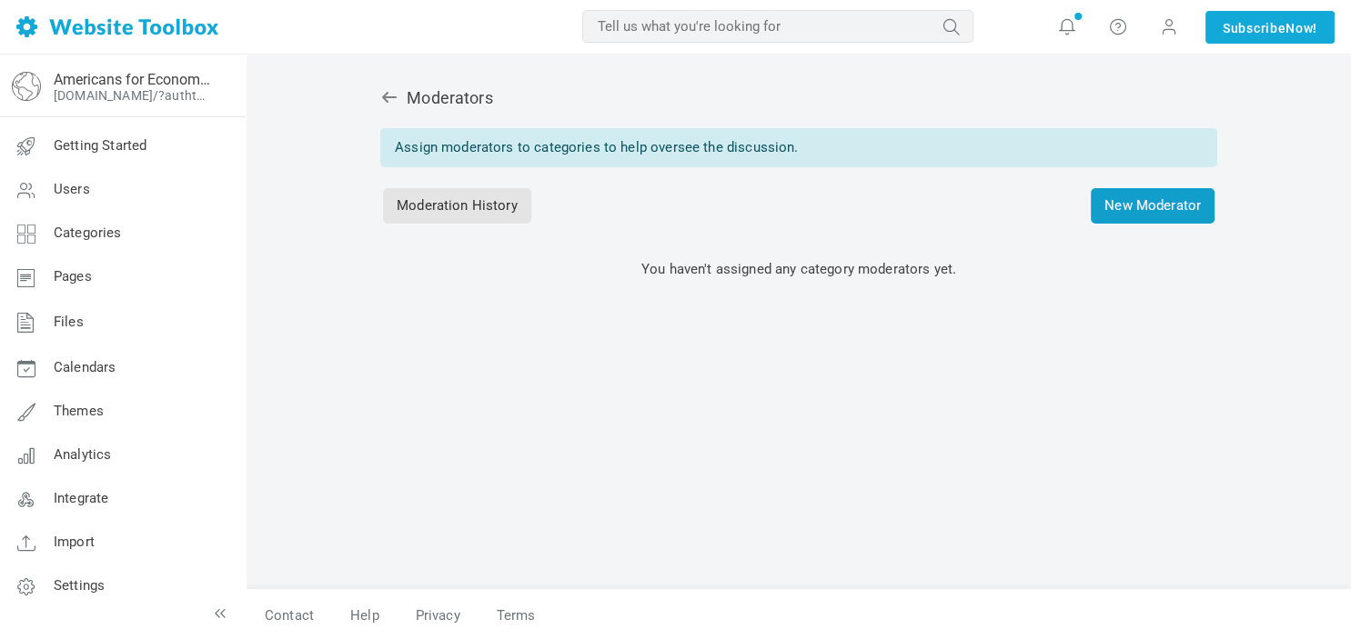
click at [1152, 205] on span "New Moderator" at bounding box center [1152, 205] width 124 height 35
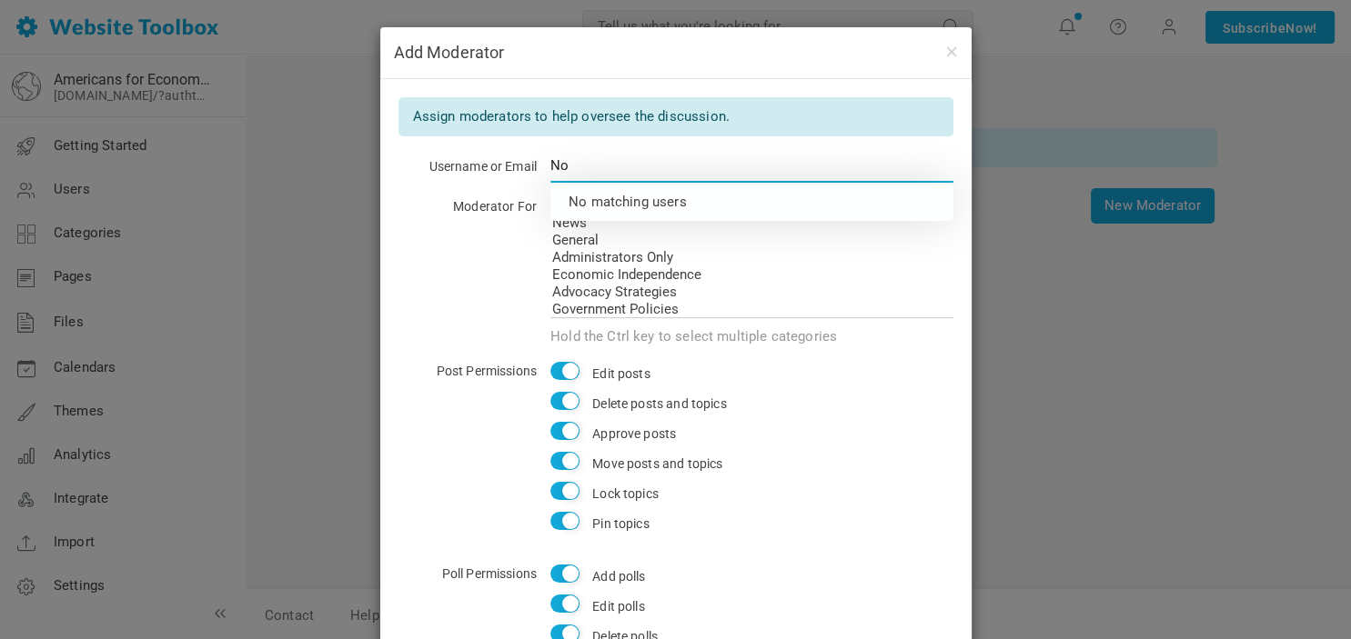
type input "N"
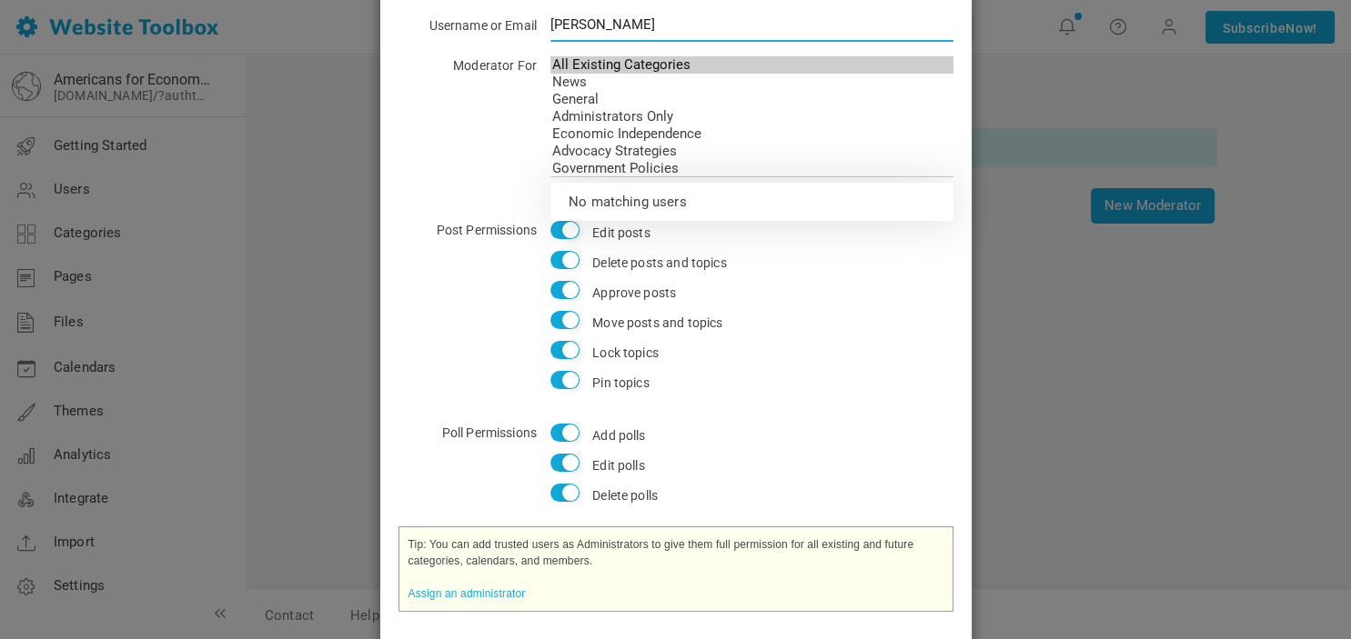
scroll to position [220, 0]
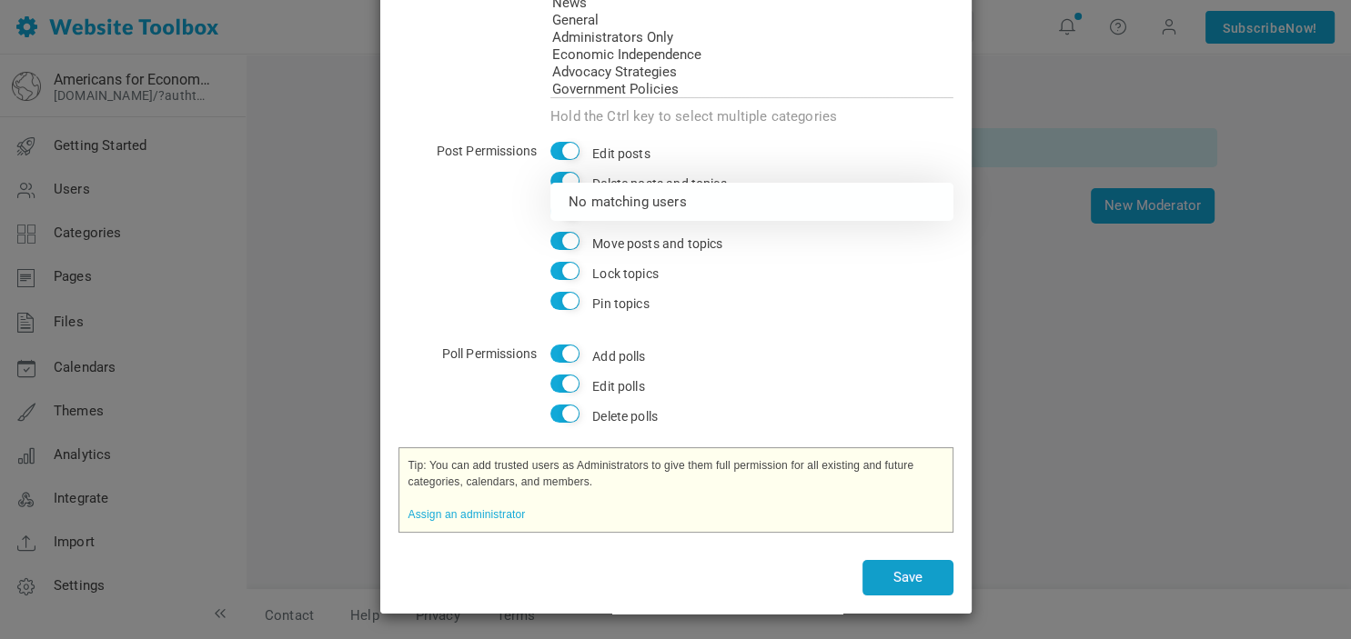
type input "[PERSON_NAME]"
click at [937, 578] on button "Save" at bounding box center [907, 577] width 91 height 35
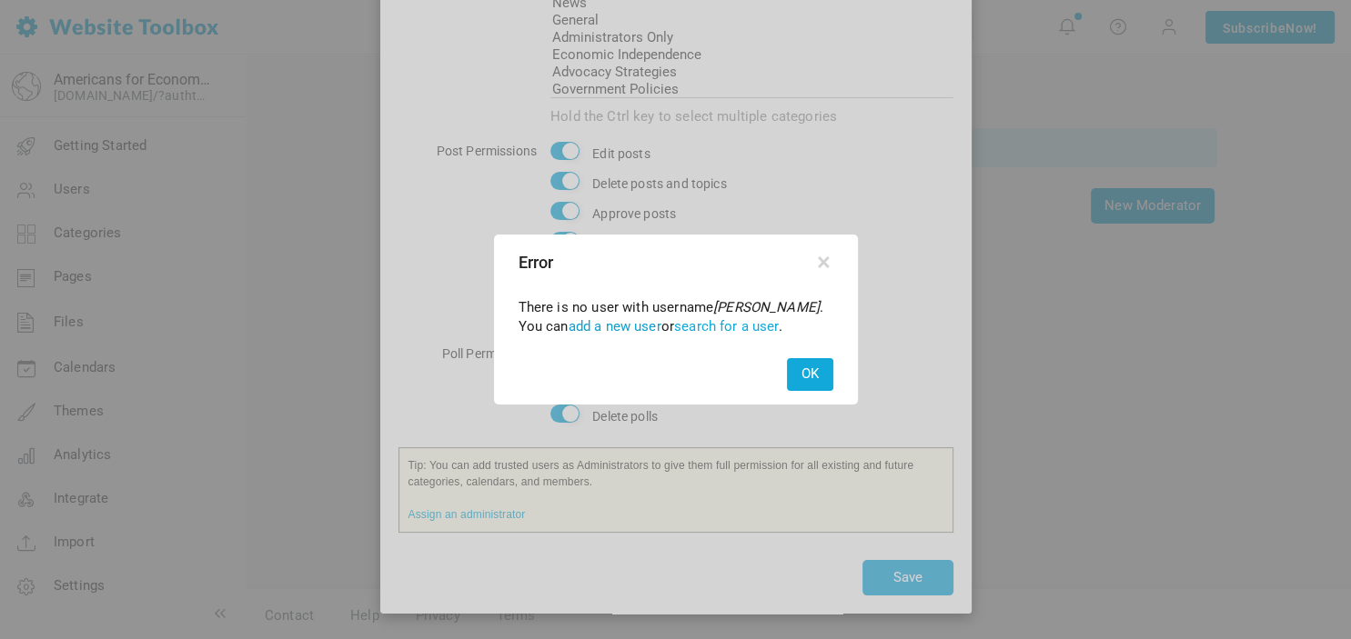
click at [653, 322] on link "add a new user" at bounding box center [614, 326] width 93 height 16
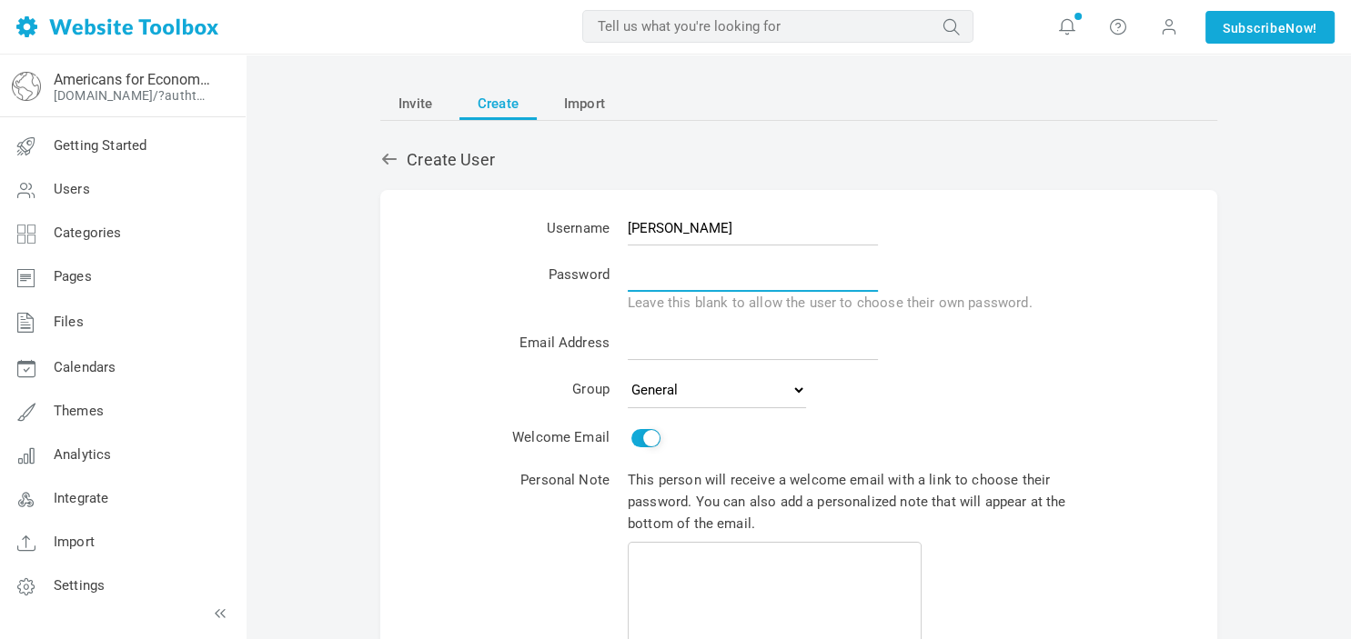
click at [715, 292] on input "text" at bounding box center [753, 274] width 250 height 35
type input "Indigomoon69"
click at [713, 351] on input "email" at bounding box center [753, 343] width 250 height 35
type input "i"
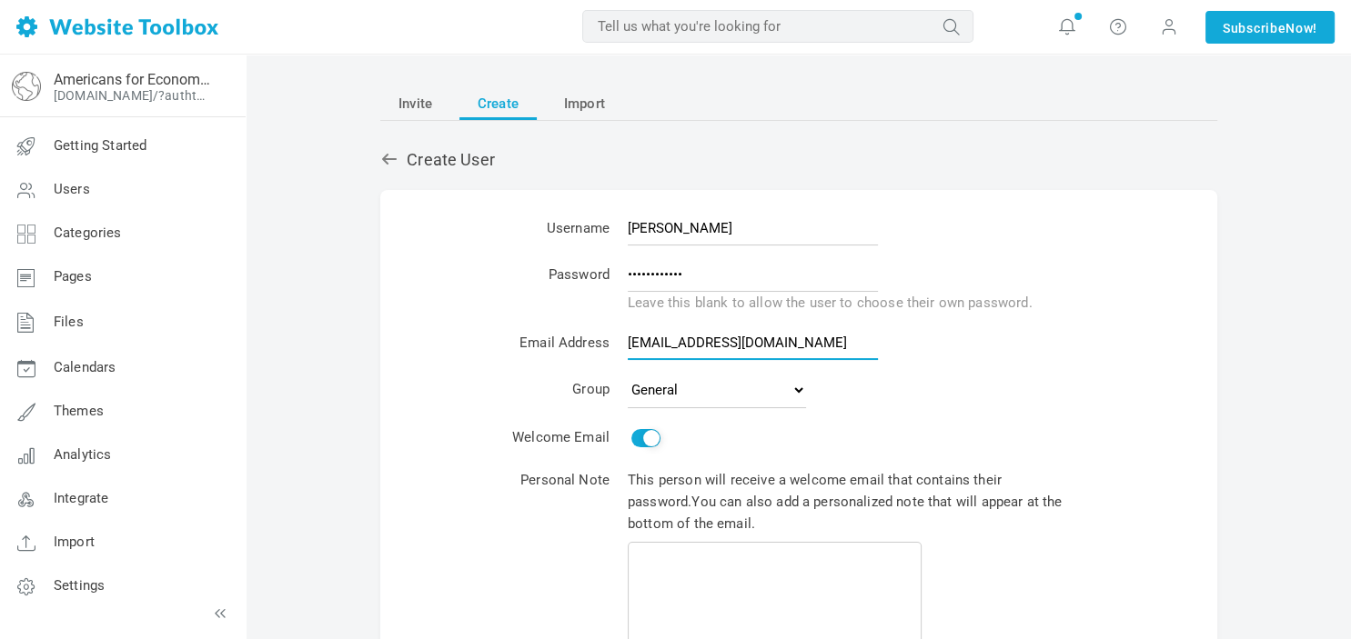
scroll to position [0, 16]
type input "[EMAIL_ADDRESS][DOMAIN_NAME]"
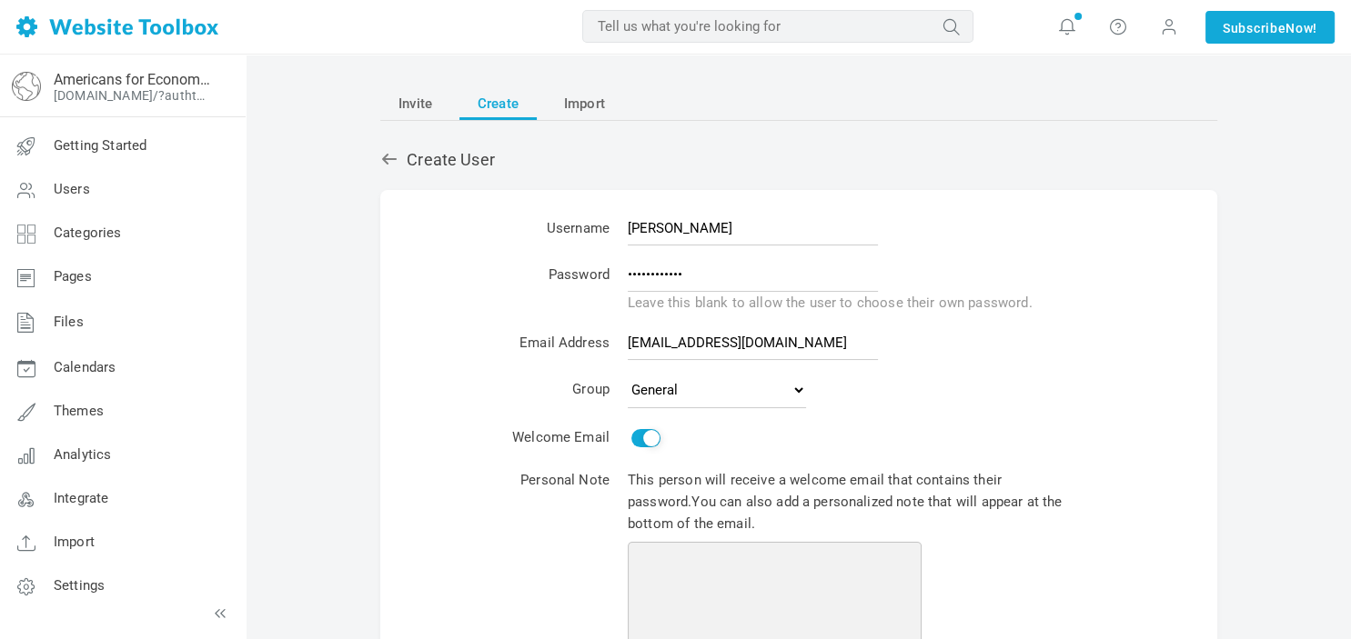
click at [838, 558] on textarea at bounding box center [775, 596] width 294 height 109
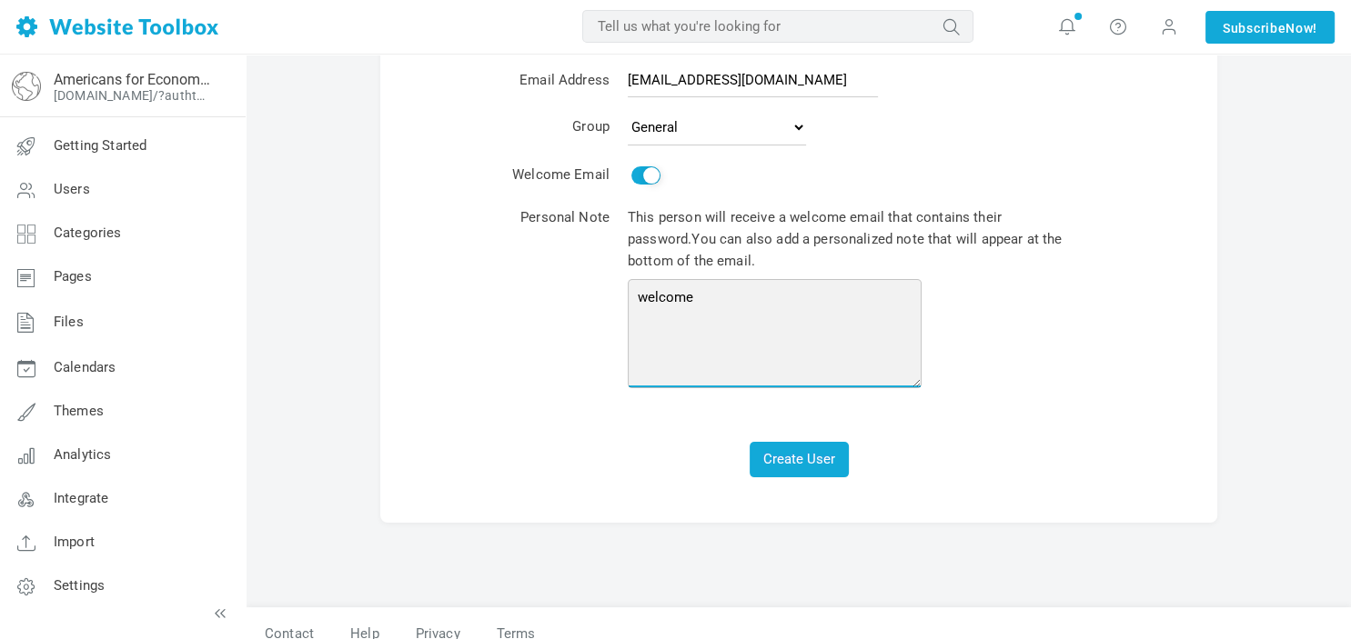
scroll to position [265, 0]
type textarea "welcome"
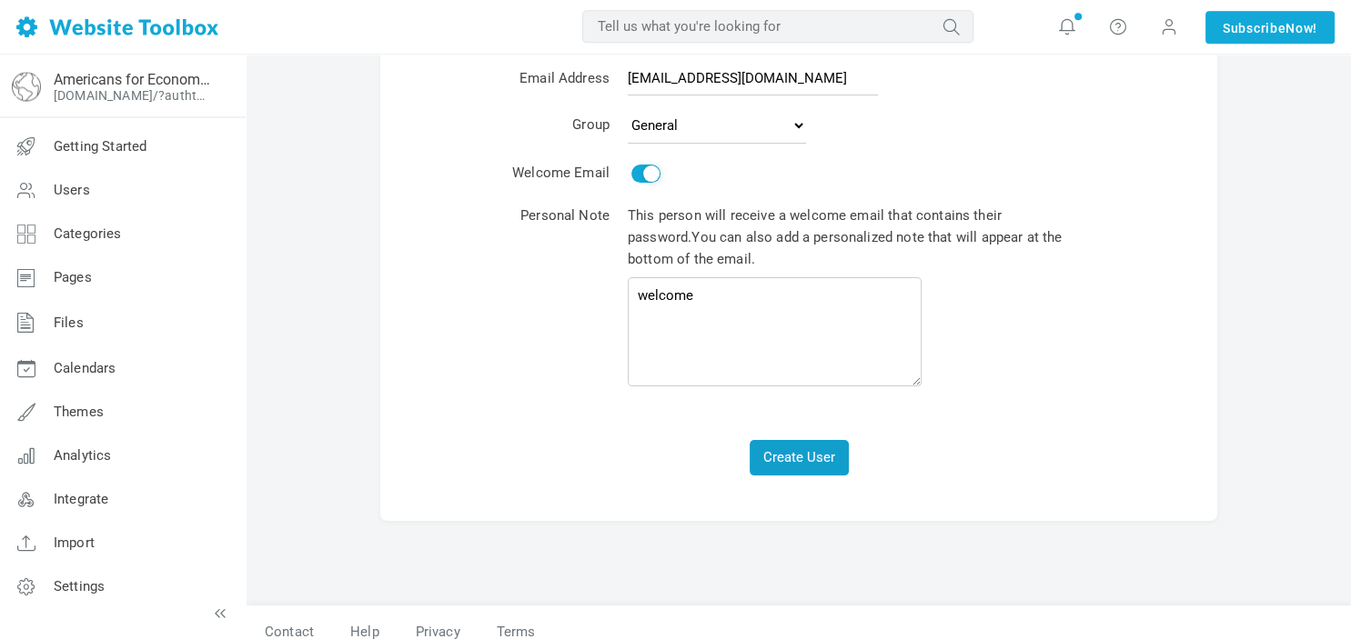
click at [817, 457] on button "Create User" at bounding box center [798, 457] width 99 height 35
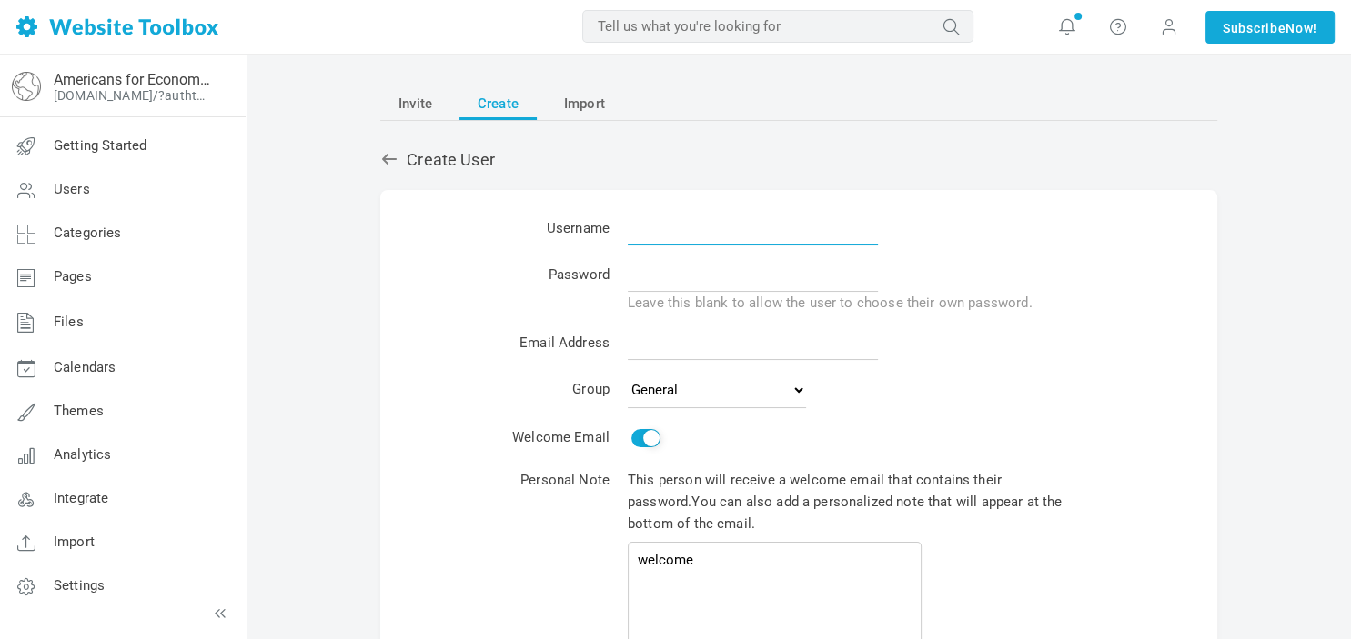
scroll to position [0, 0]
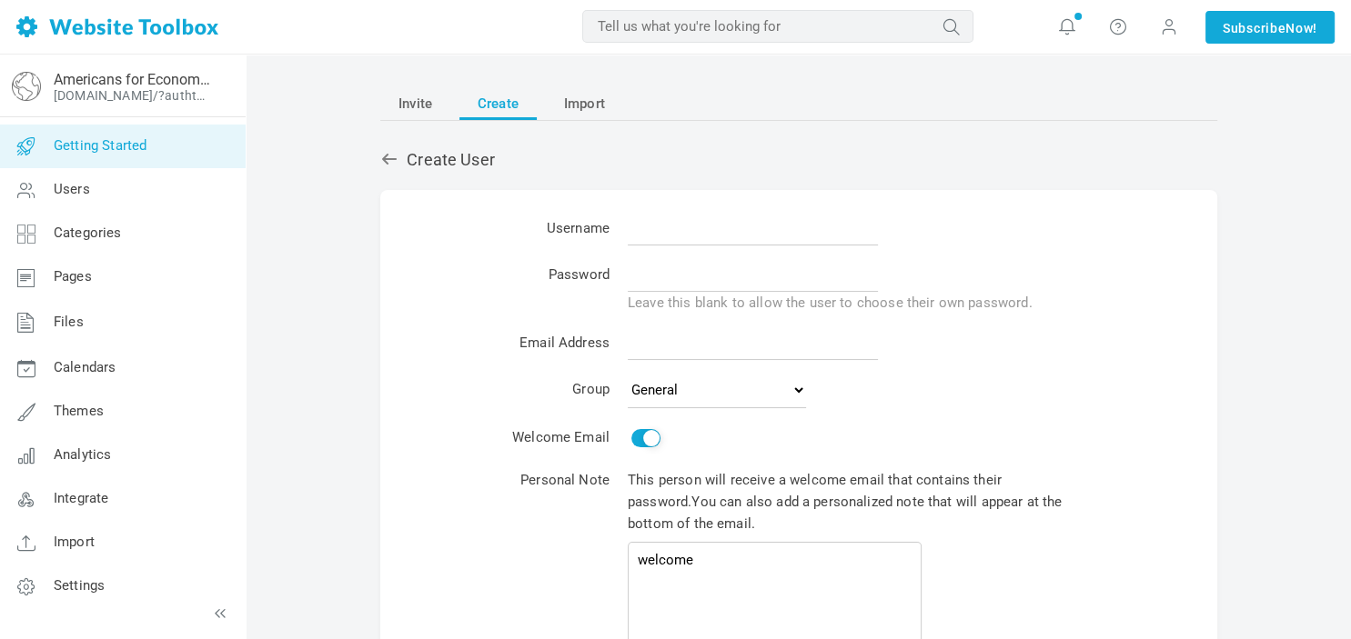
click at [81, 152] on span "Getting Started" at bounding box center [100, 145] width 93 height 16
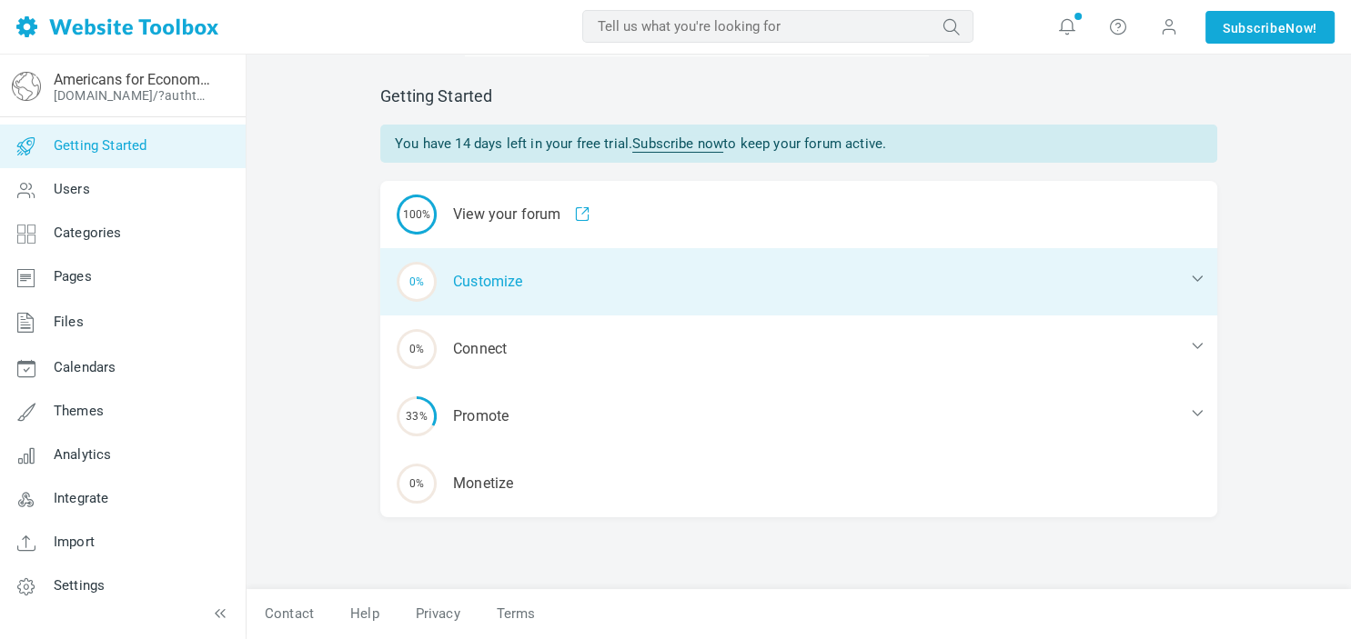
click at [500, 292] on div "0% Customize" at bounding box center [798, 281] width 837 height 67
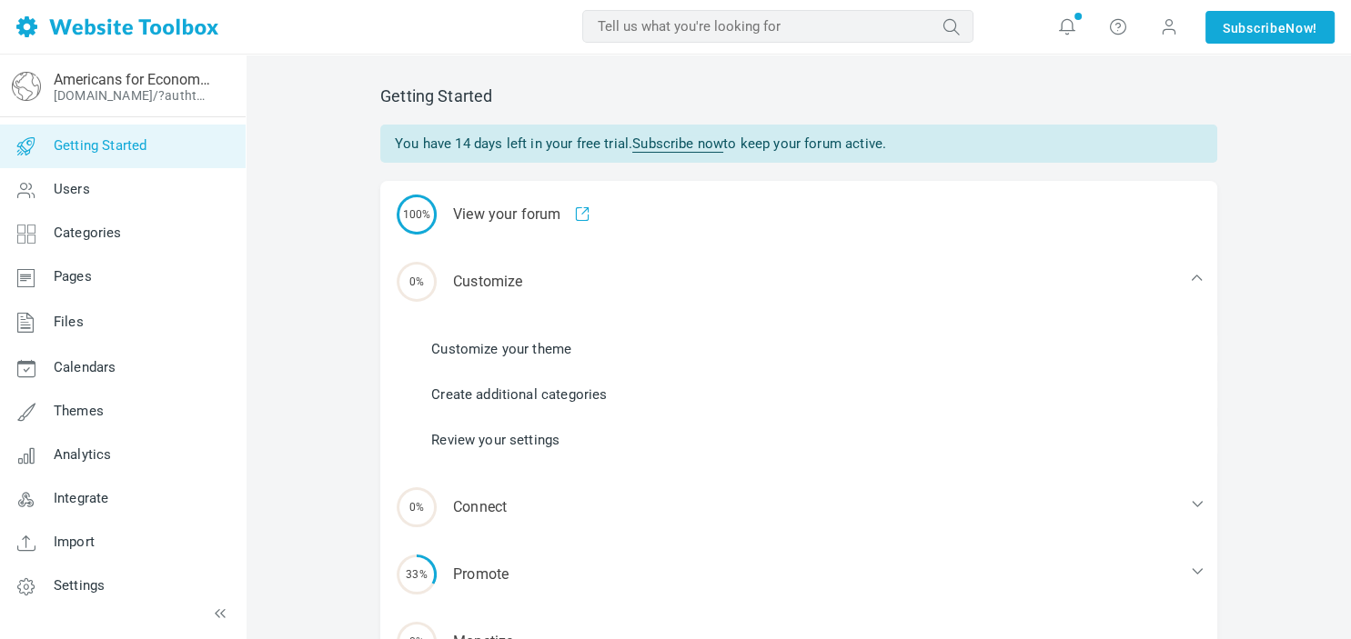
click at [521, 396] on link "Create additional categories" at bounding box center [519, 395] width 176 height 20
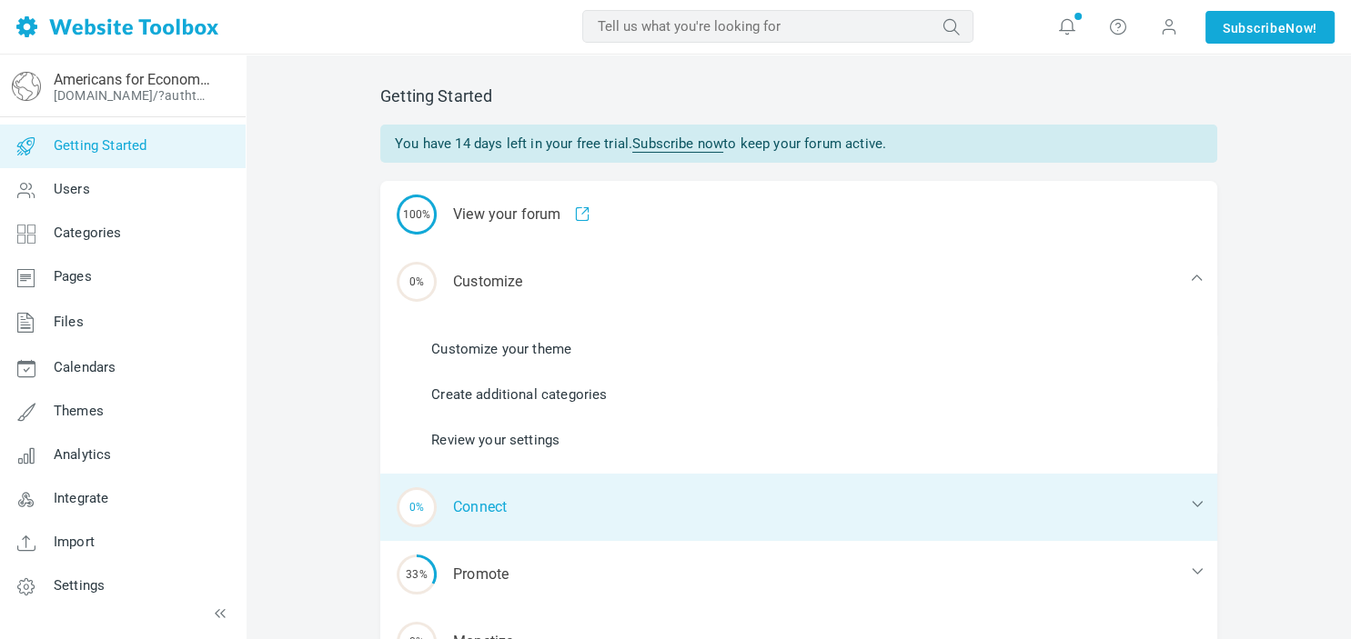
click at [534, 518] on div "0% Connect" at bounding box center [798, 507] width 837 height 67
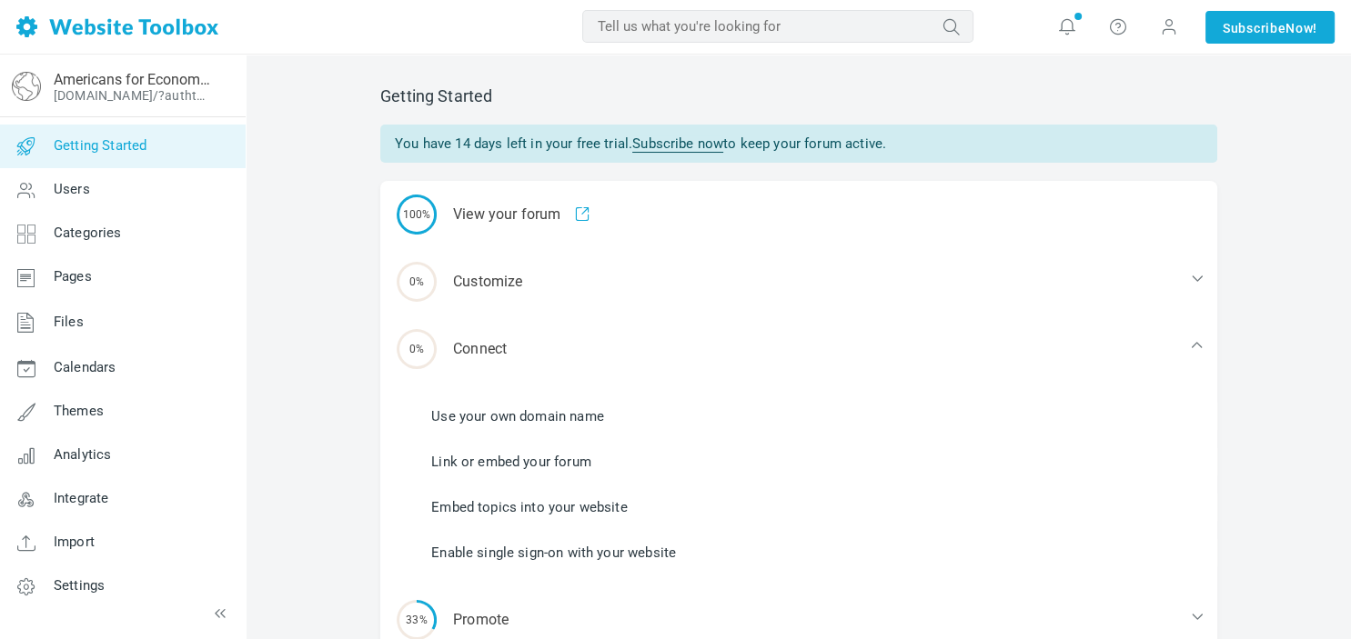
click at [542, 465] on link "Link or embed your forum" at bounding box center [511, 462] width 160 height 20
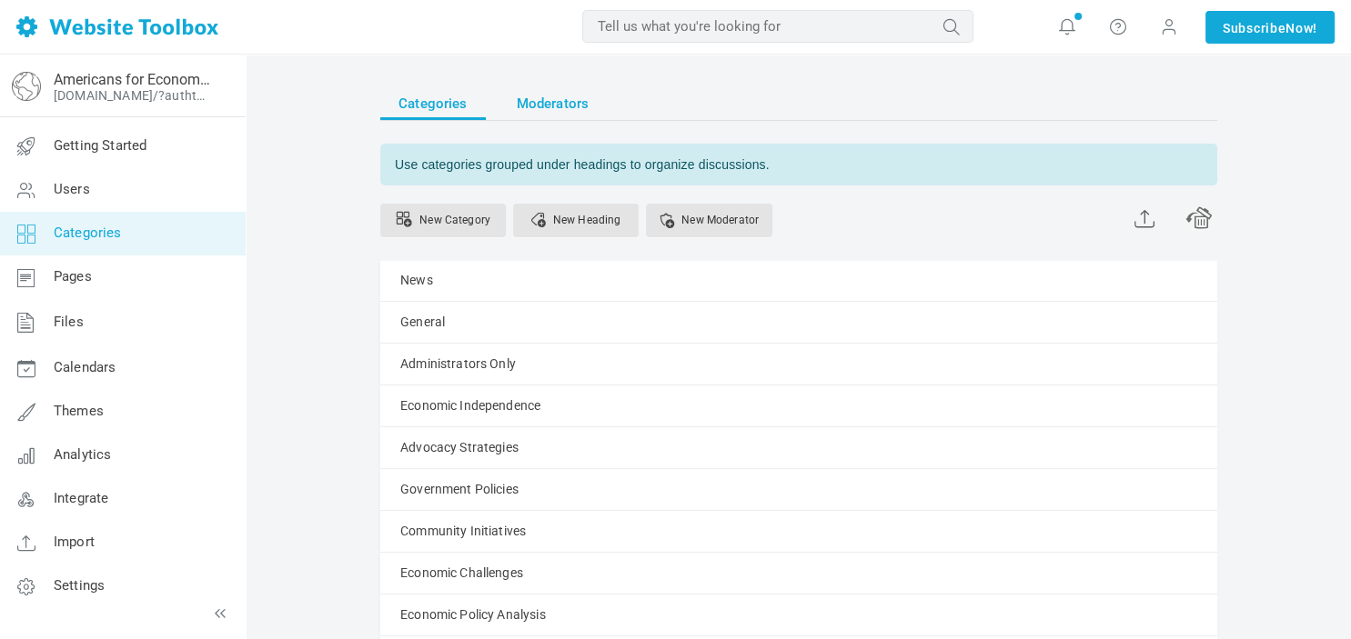
click at [524, 99] on span "Moderators" at bounding box center [553, 103] width 73 height 33
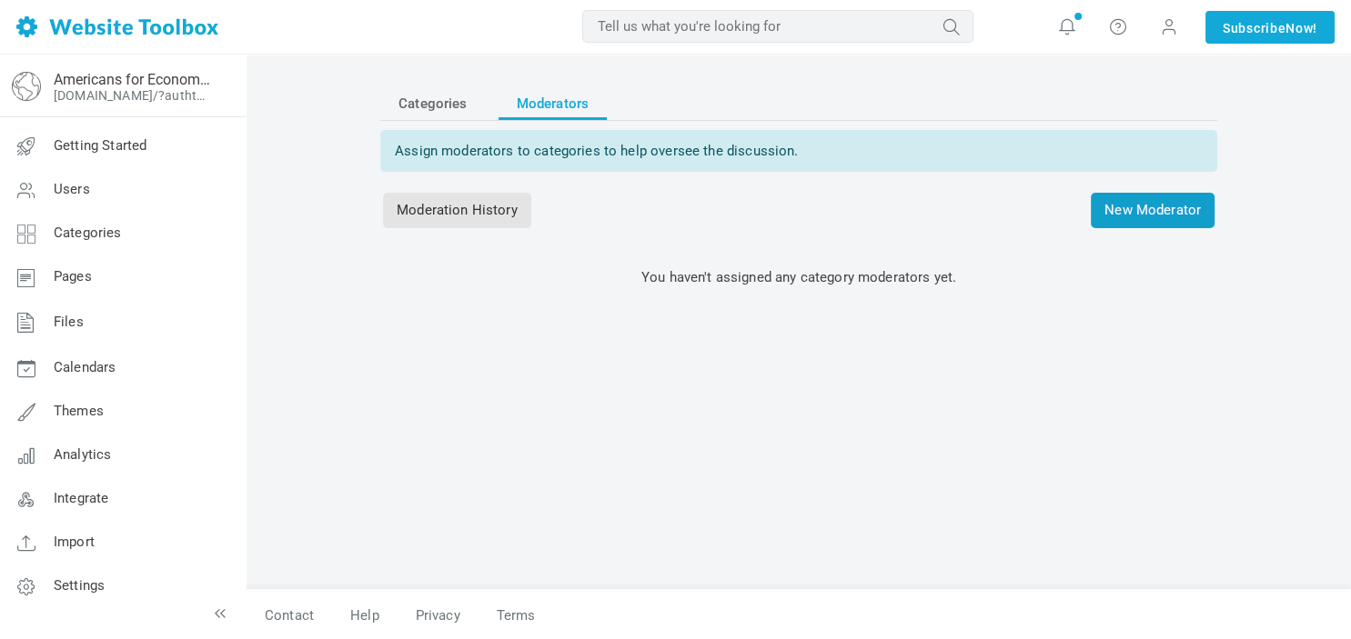
click at [1114, 206] on span "New Moderator" at bounding box center [1152, 210] width 124 height 35
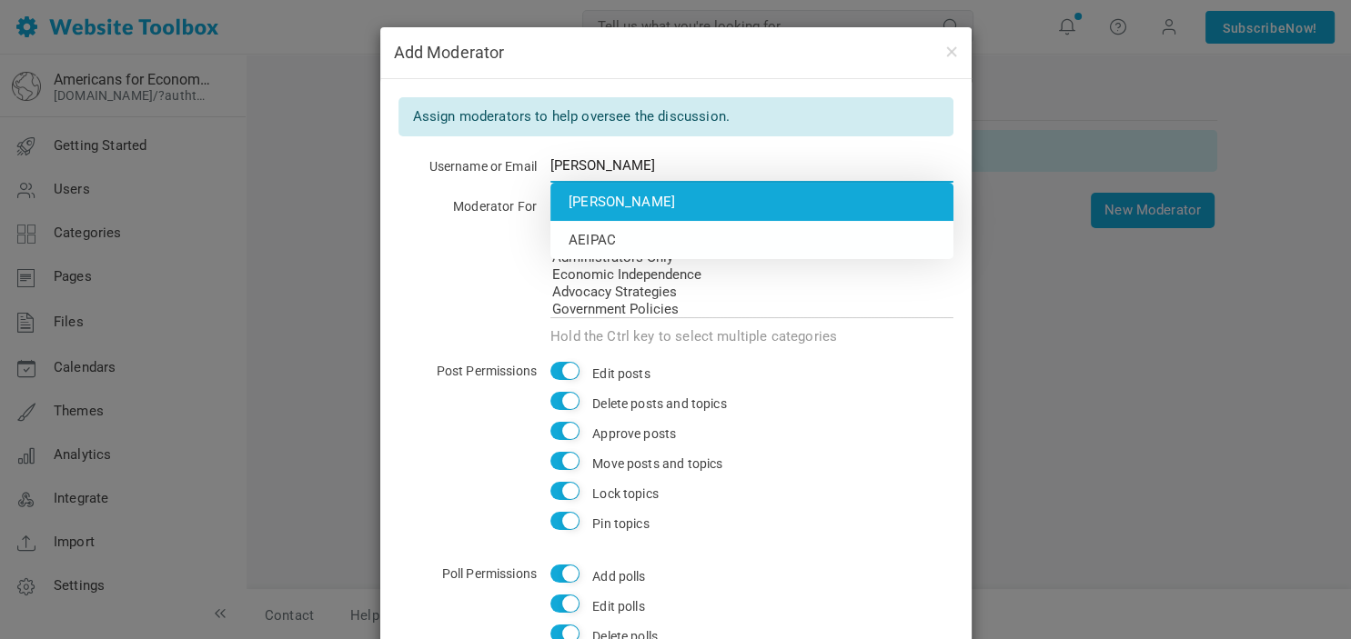
click at [866, 212] on li "Steven Leake" at bounding box center [751, 202] width 403 height 38
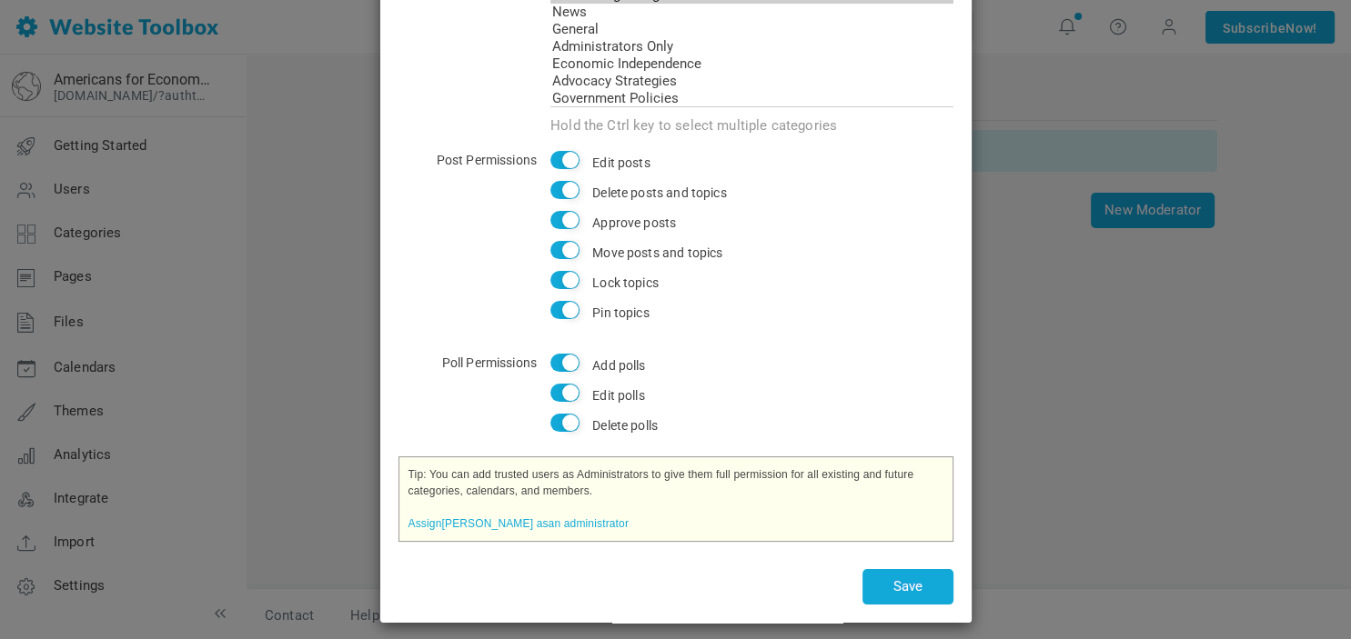
scroll to position [220, 0]
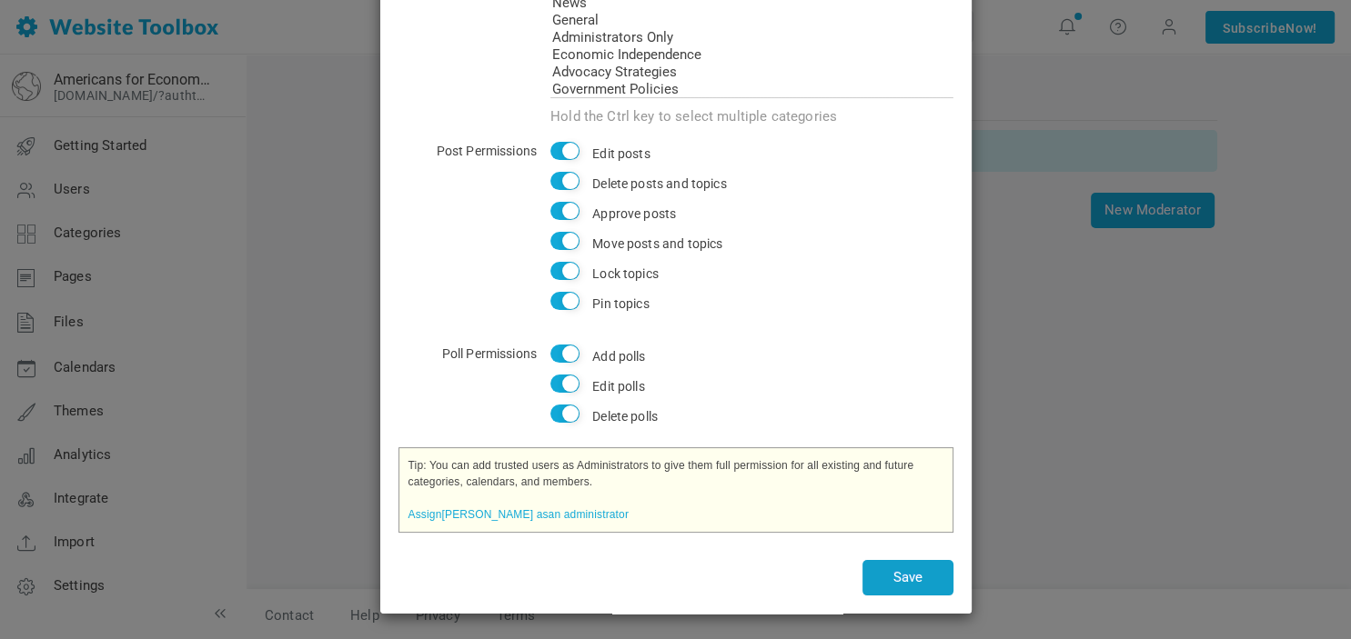
type input "Steven Leake"
click at [921, 582] on button "Save" at bounding box center [907, 577] width 91 height 35
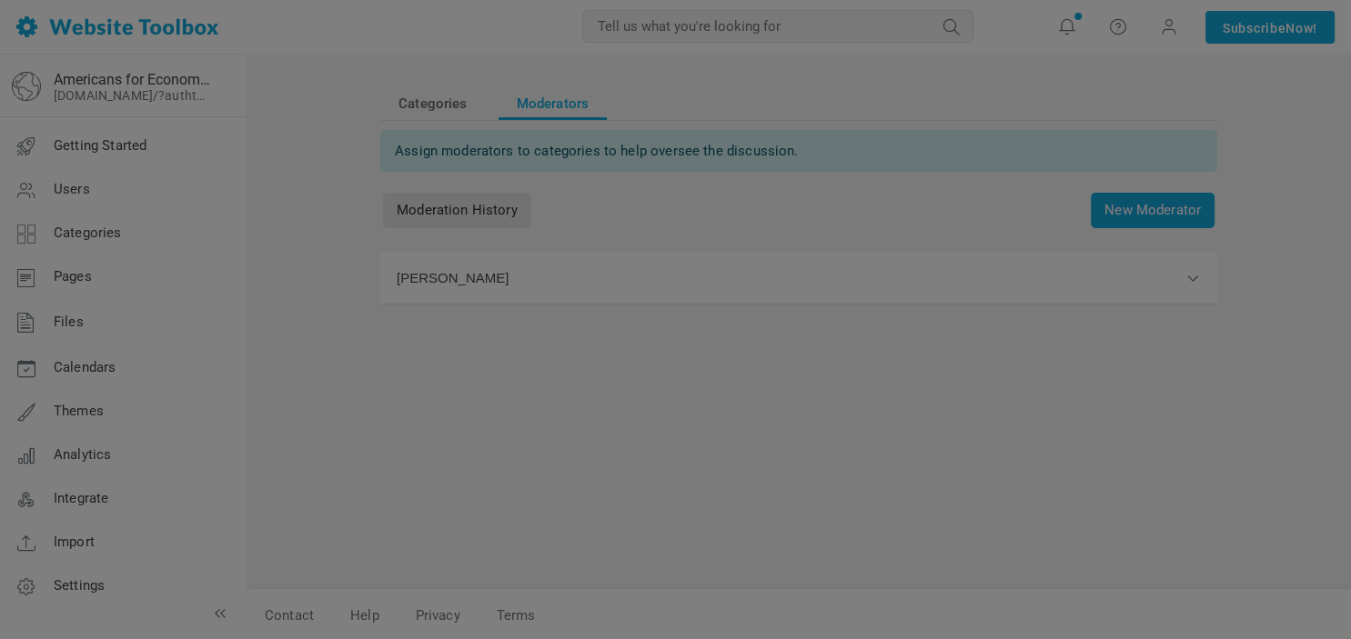
scroll to position [0, 0]
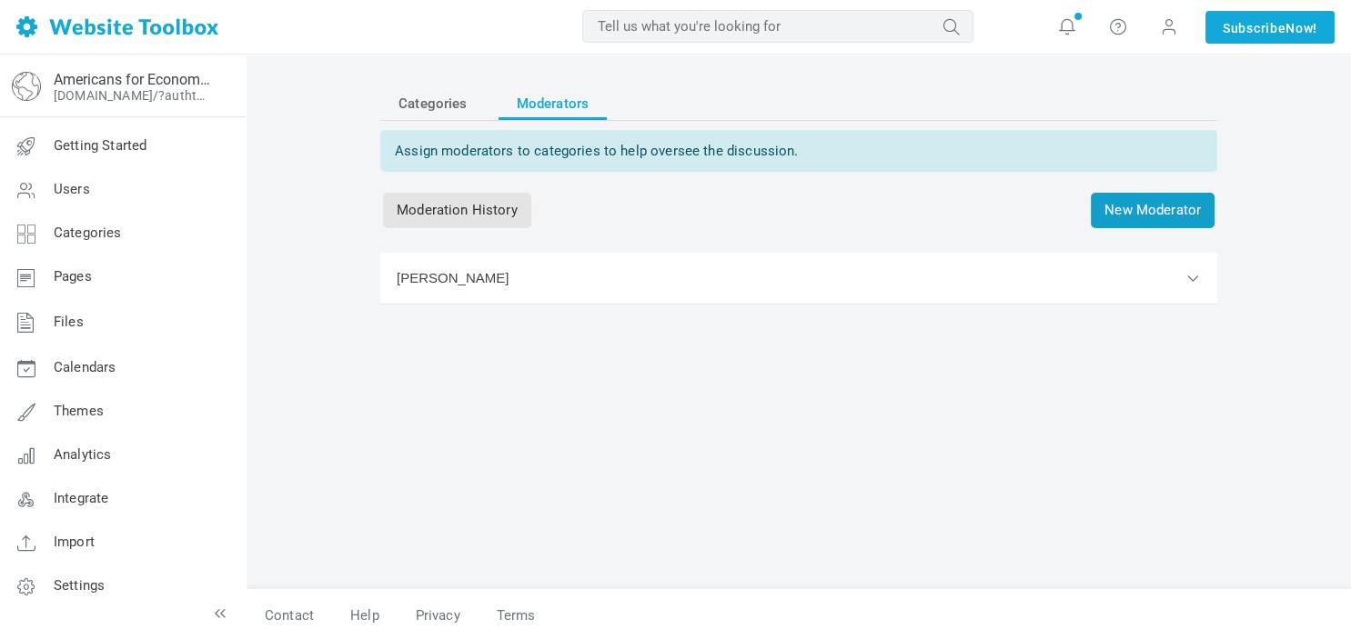
click at [1191, 205] on span "New Moderator" at bounding box center [1152, 210] width 124 height 35
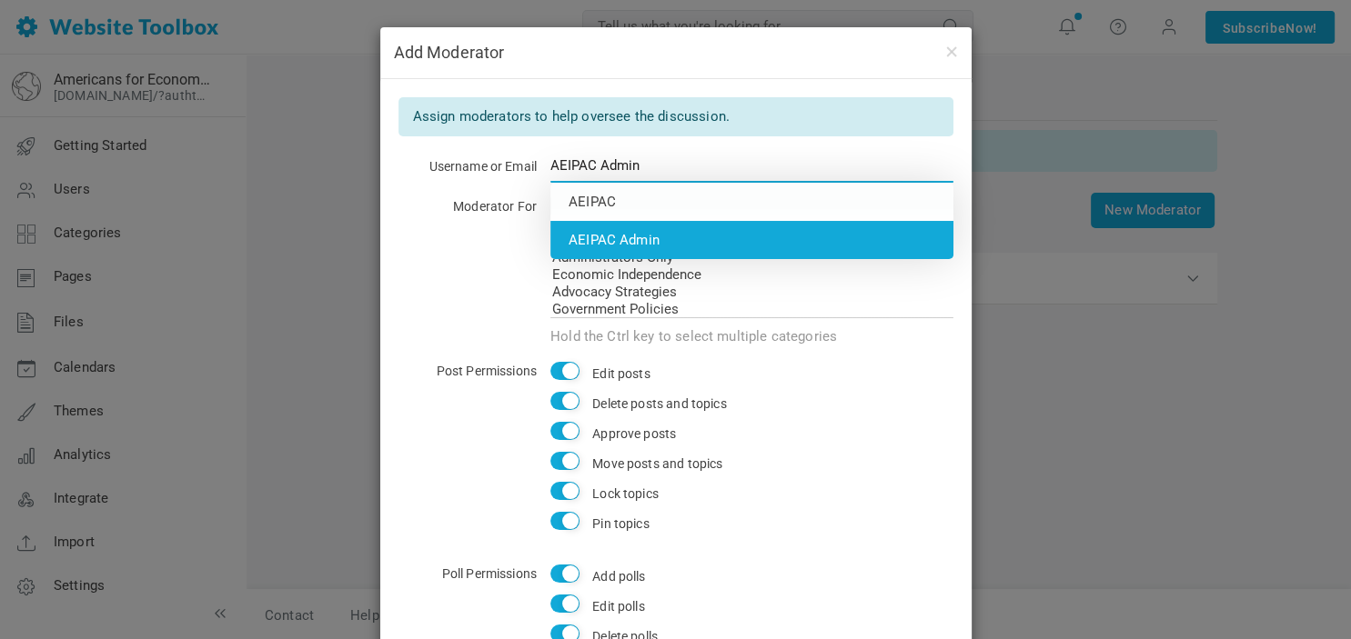
click at [839, 230] on li "AEIPAC Admin" at bounding box center [751, 240] width 403 height 38
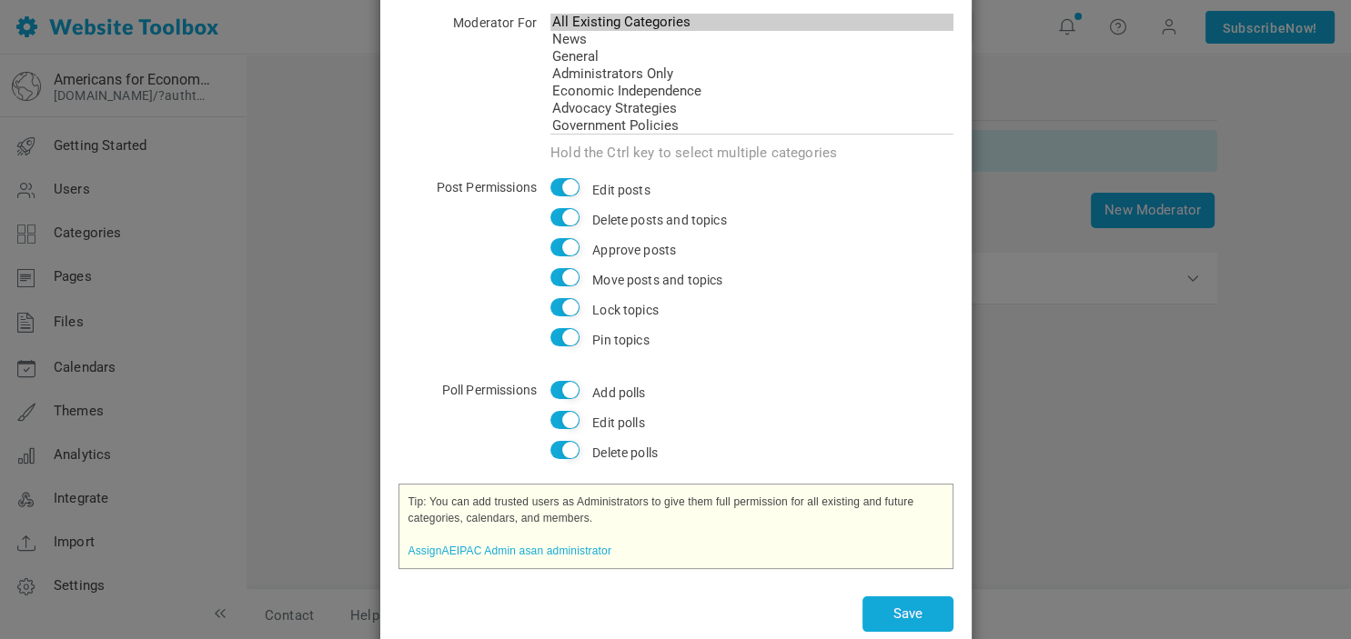
scroll to position [186, 0]
type input "AEIPAC Admin"
click at [926, 616] on button "Save" at bounding box center [907, 612] width 91 height 35
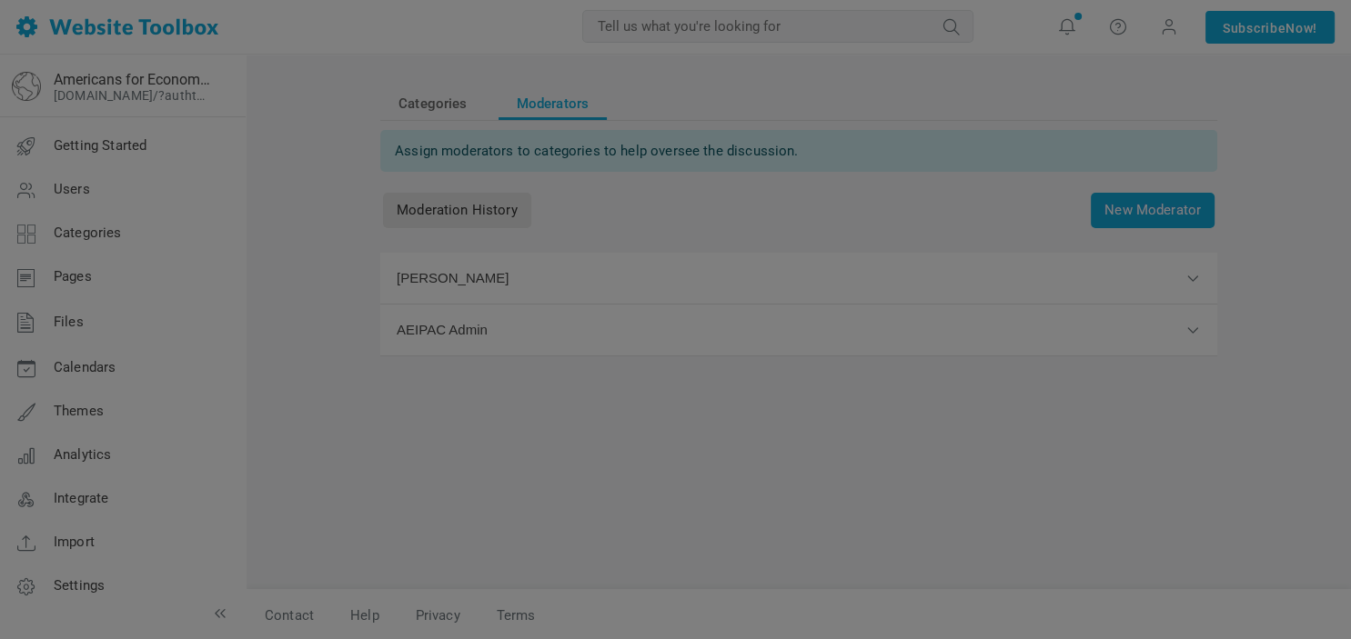
scroll to position [0, 0]
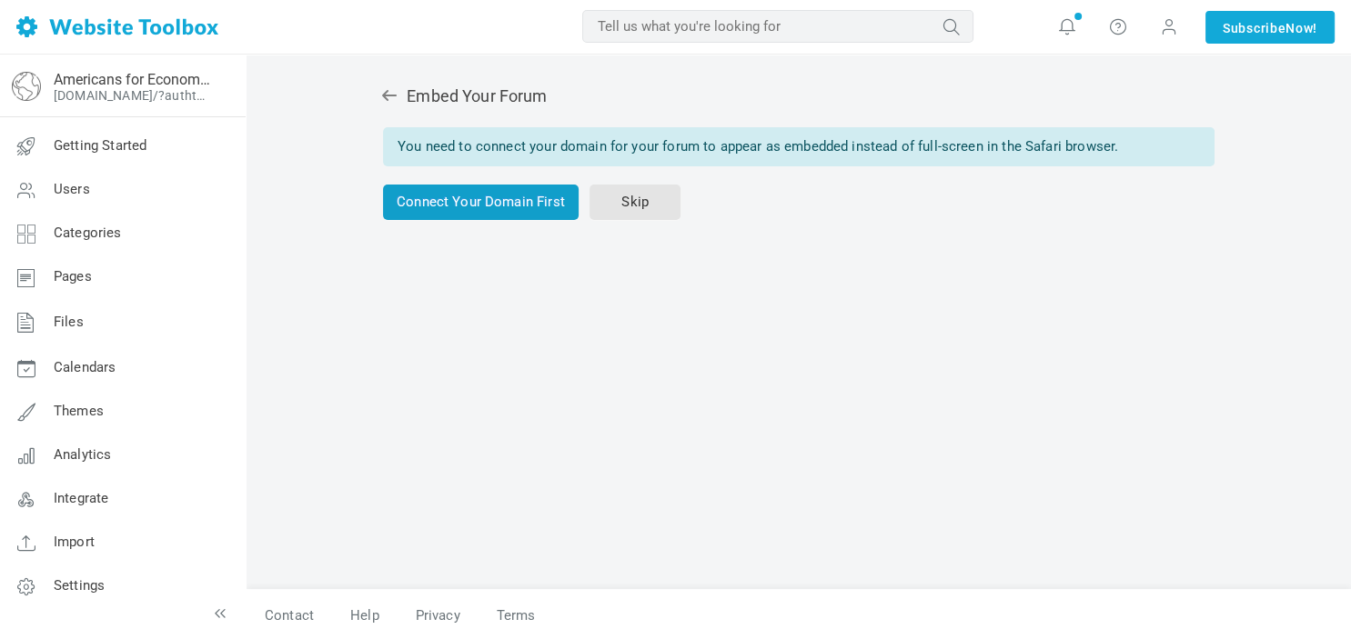
click at [529, 194] on link "Connect Your Domain First" at bounding box center [481, 202] width 196 height 35
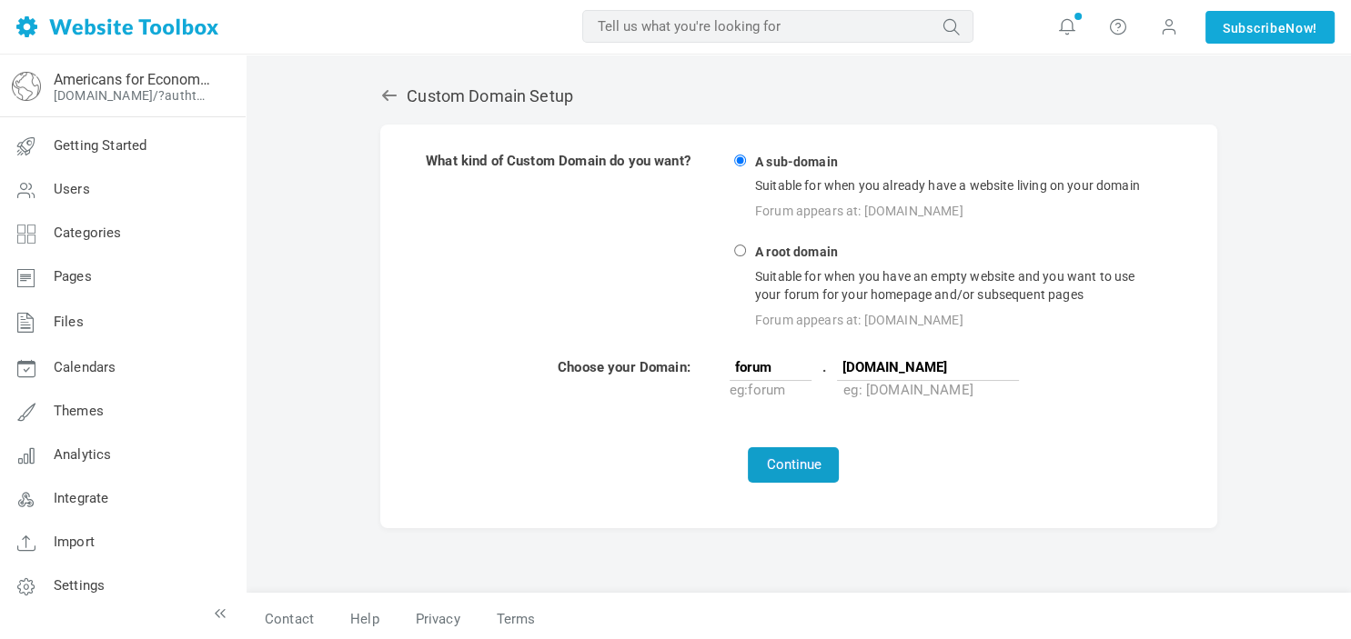
click at [804, 461] on button "Continue" at bounding box center [793, 464] width 91 height 35
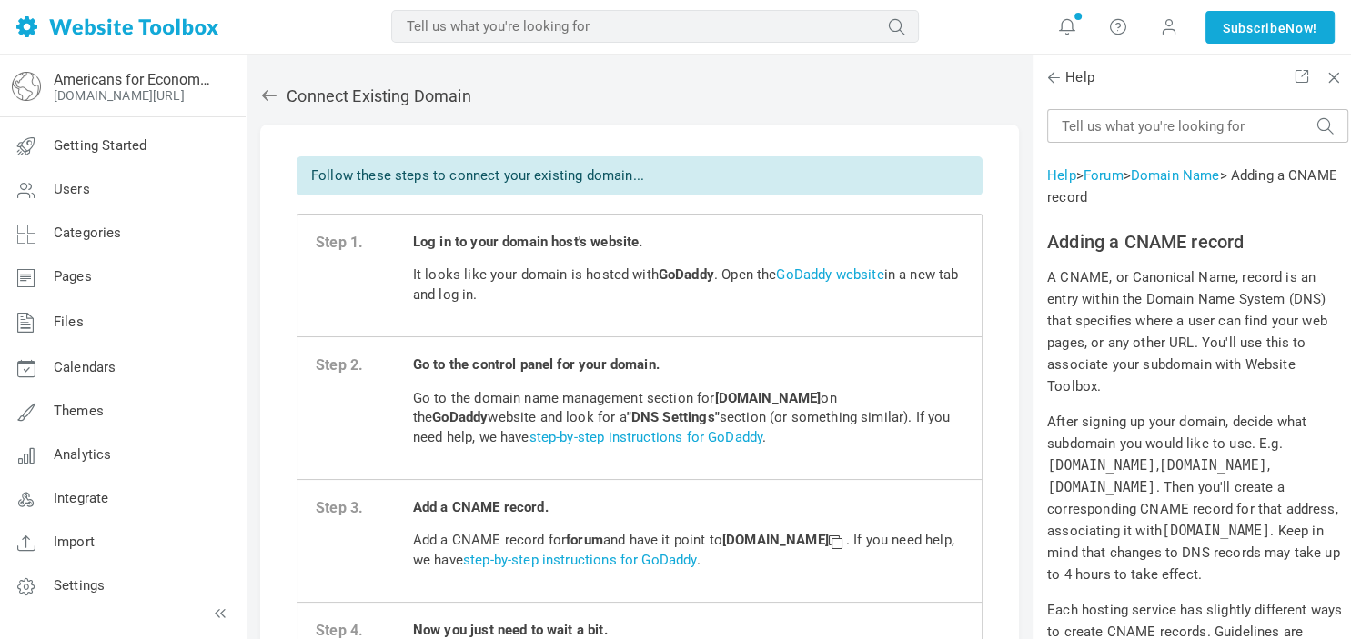
scroll to position [19284, 0]
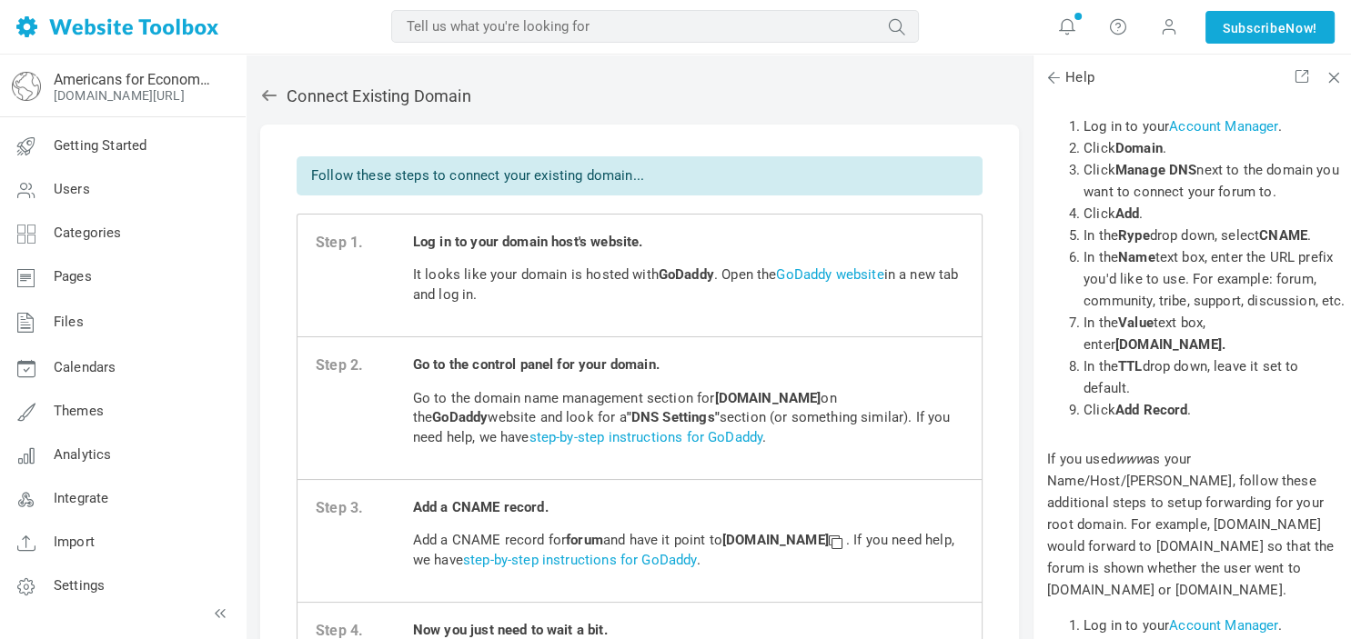
click at [264, 97] on icon at bounding box center [269, 95] width 18 height 18
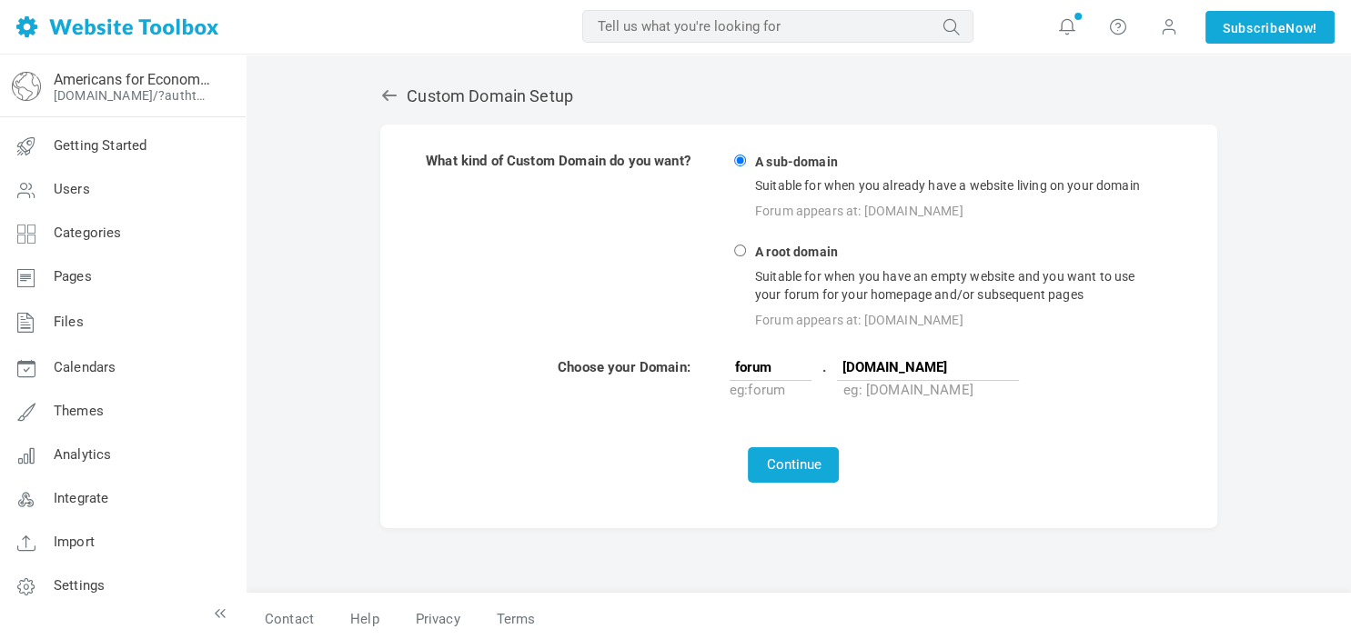
click at [392, 92] on icon at bounding box center [389, 95] width 18 height 18
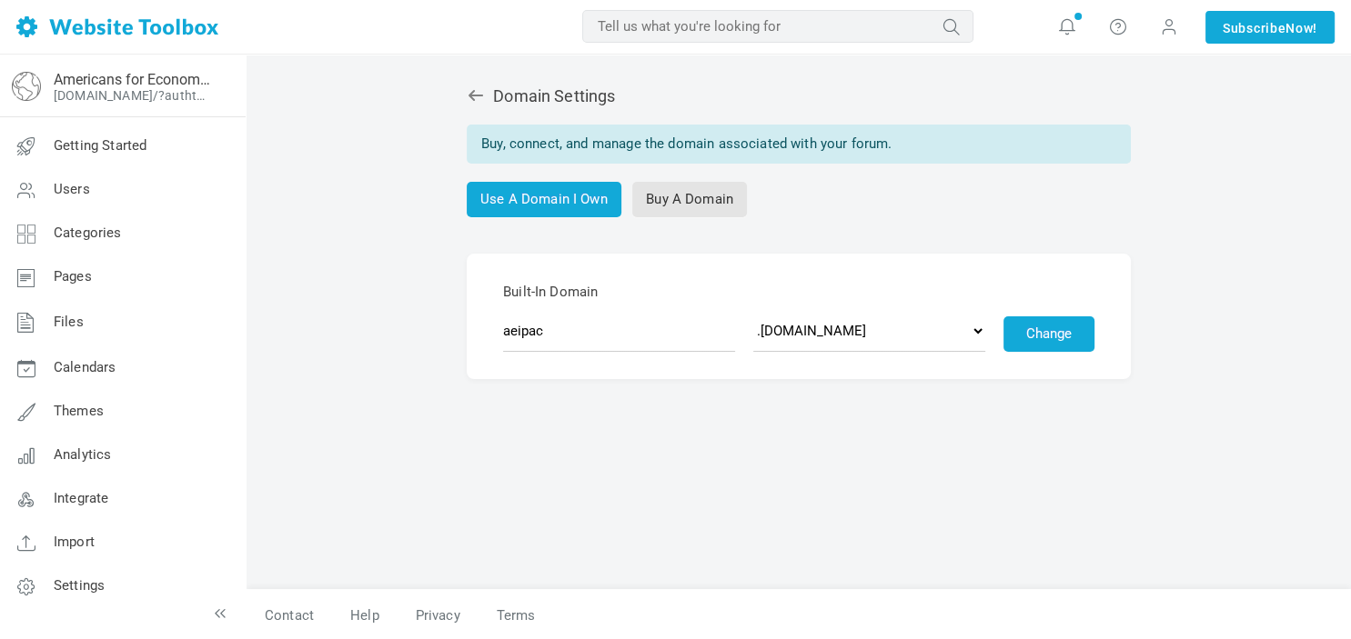
scroll to position [2, 0]
drag, startPoint x: 1331, startPoint y: 385, endPoint x: 1333, endPoint y: 422, distance: 37.4
click at [1333, 422] on div "Domain Settings Buy, connect, and manage the domain associated with your forum.…" at bounding box center [798, 346] width 1104 height 587
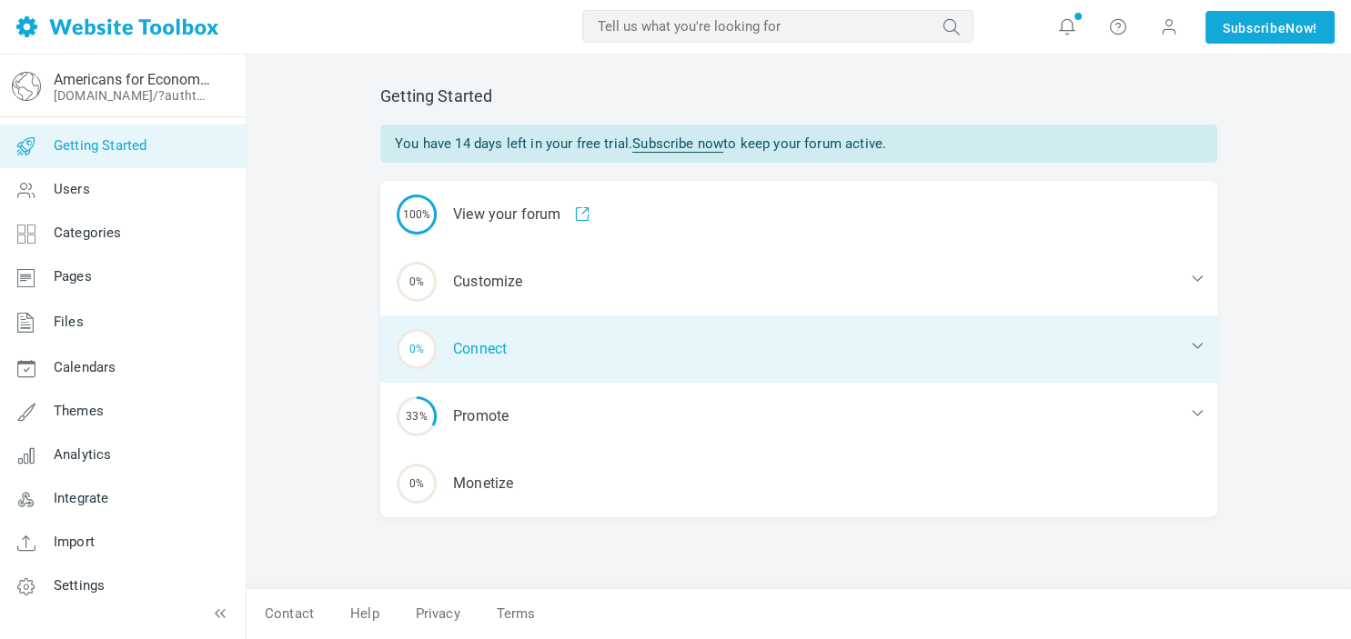
click at [463, 341] on div "0% Connect" at bounding box center [798, 349] width 837 height 67
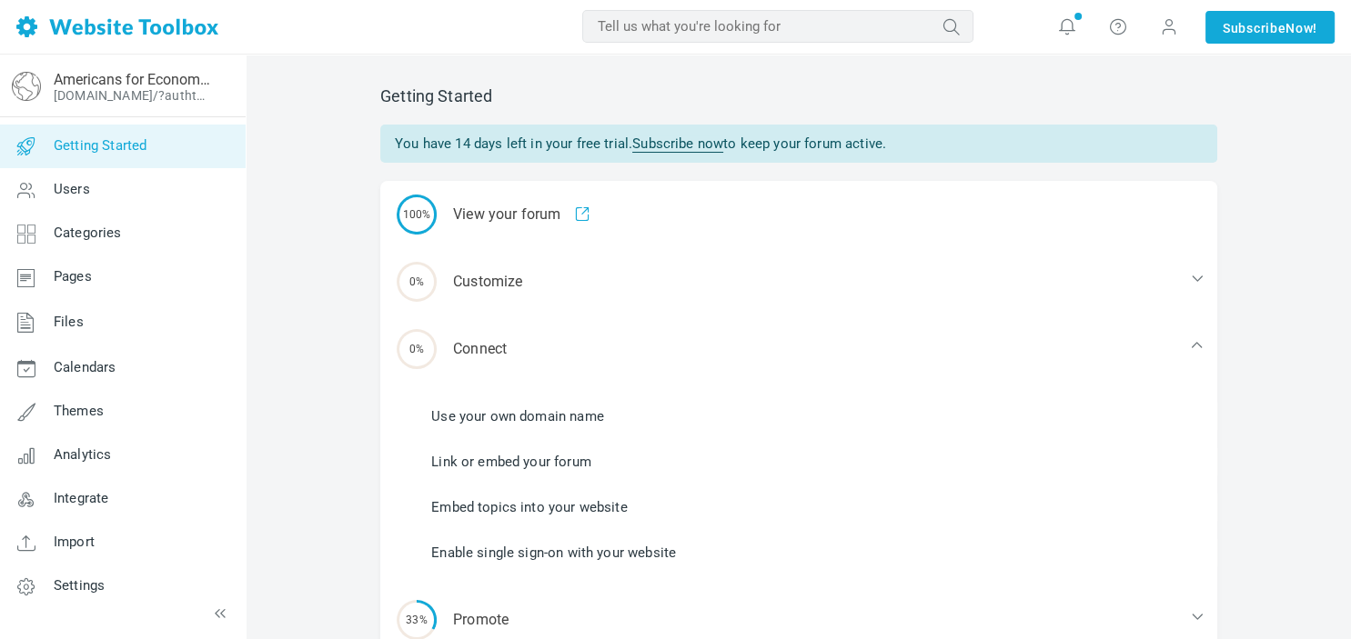
click at [498, 463] on link "Link or embed your forum" at bounding box center [511, 462] width 160 height 20
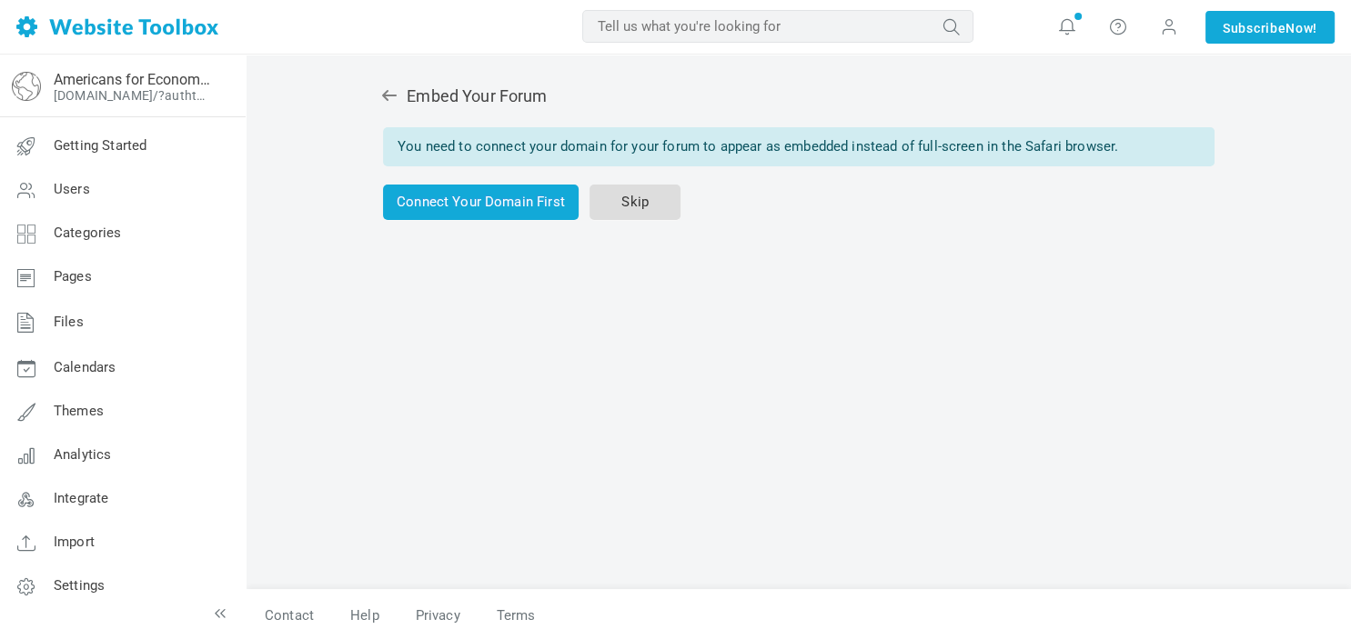
click at [622, 203] on link "Skip" at bounding box center [634, 202] width 91 height 35
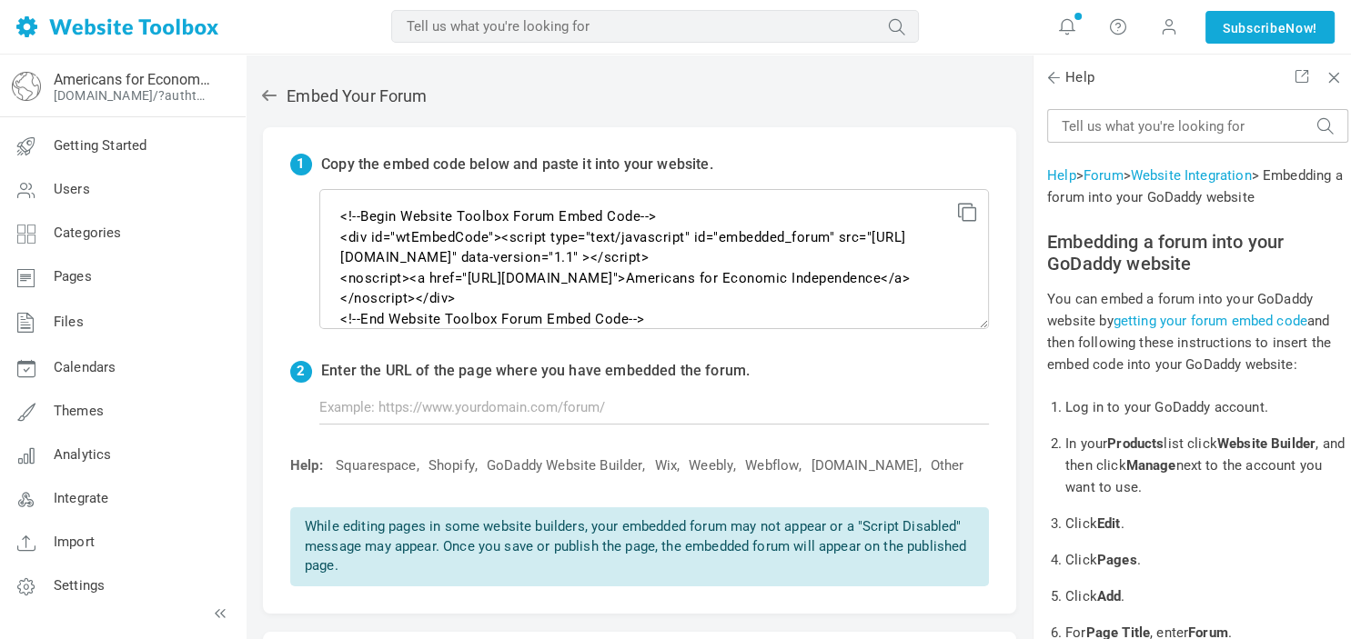
click at [967, 211] on icon at bounding box center [964, 209] width 13 height 13
